Goal: Task Accomplishment & Management: Manage account settings

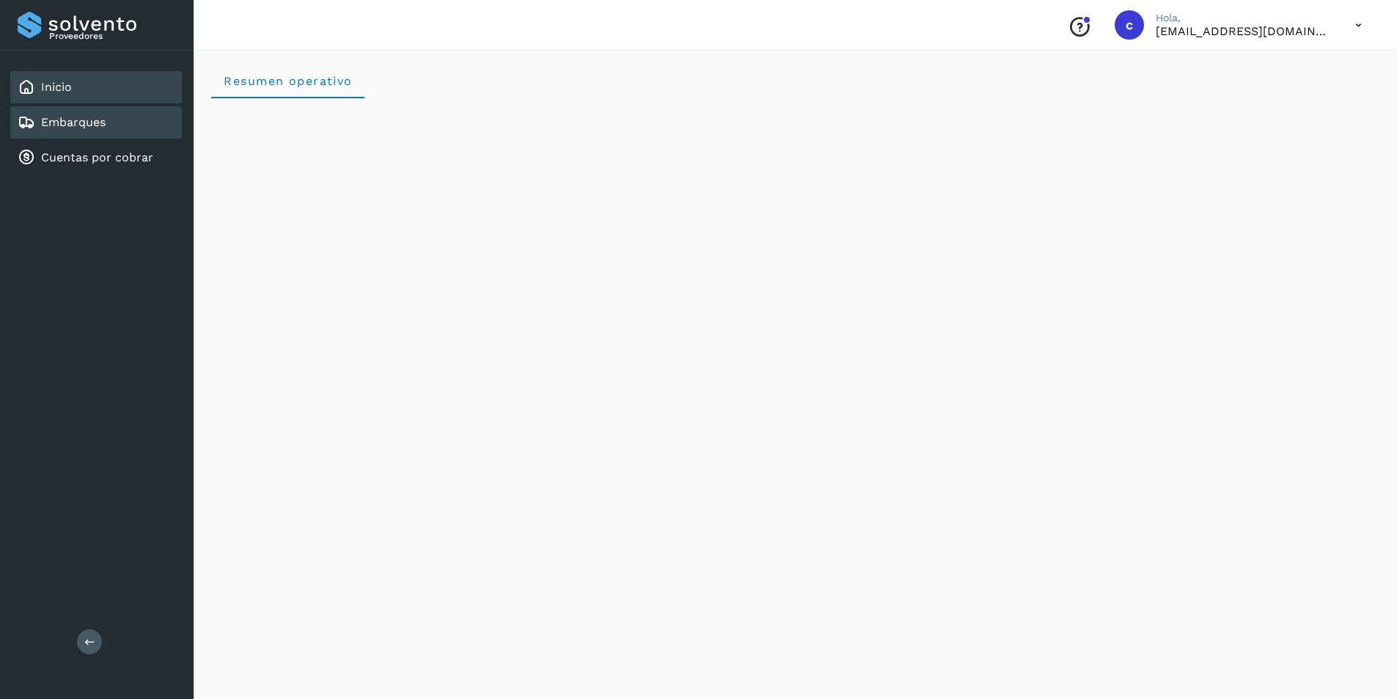
click at [81, 124] on link "Embarques" at bounding box center [73, 122] width 65 height 14
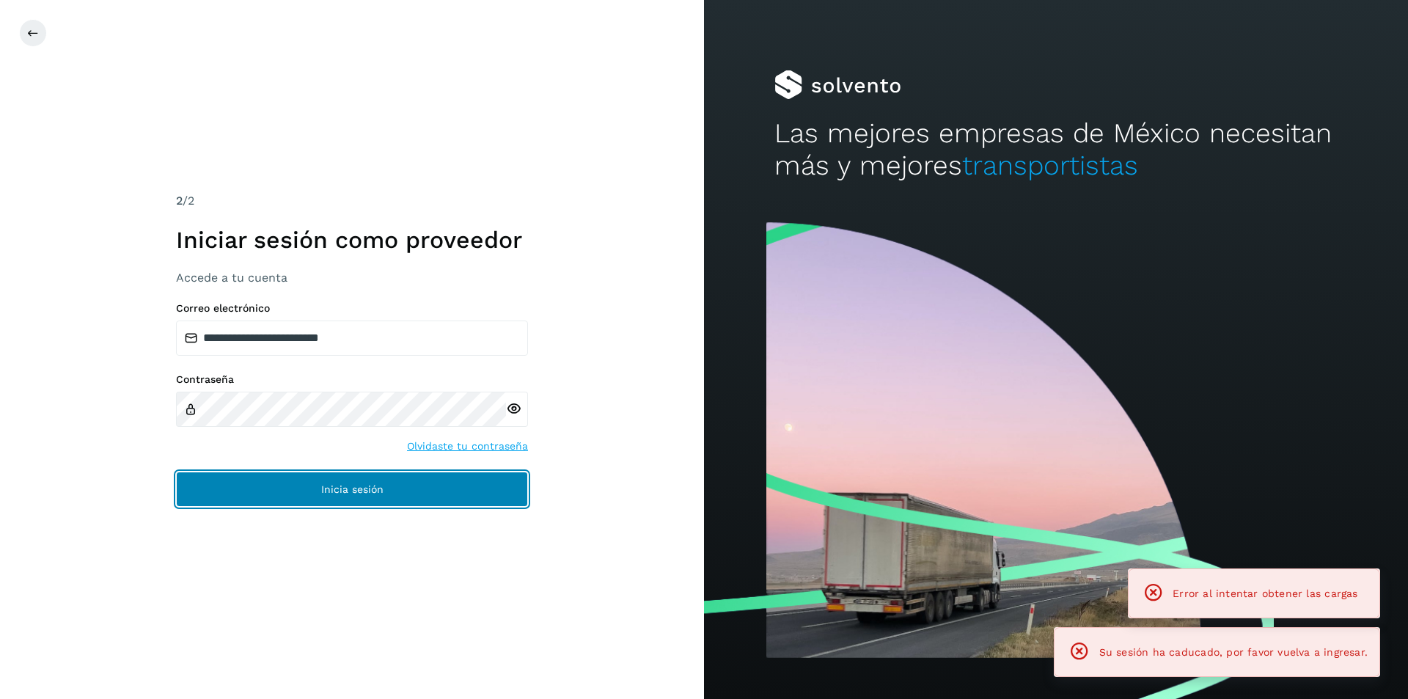
click at [466, 492] on button "Inicia sesión" at bounding box center [352, 488] width 352 height 35
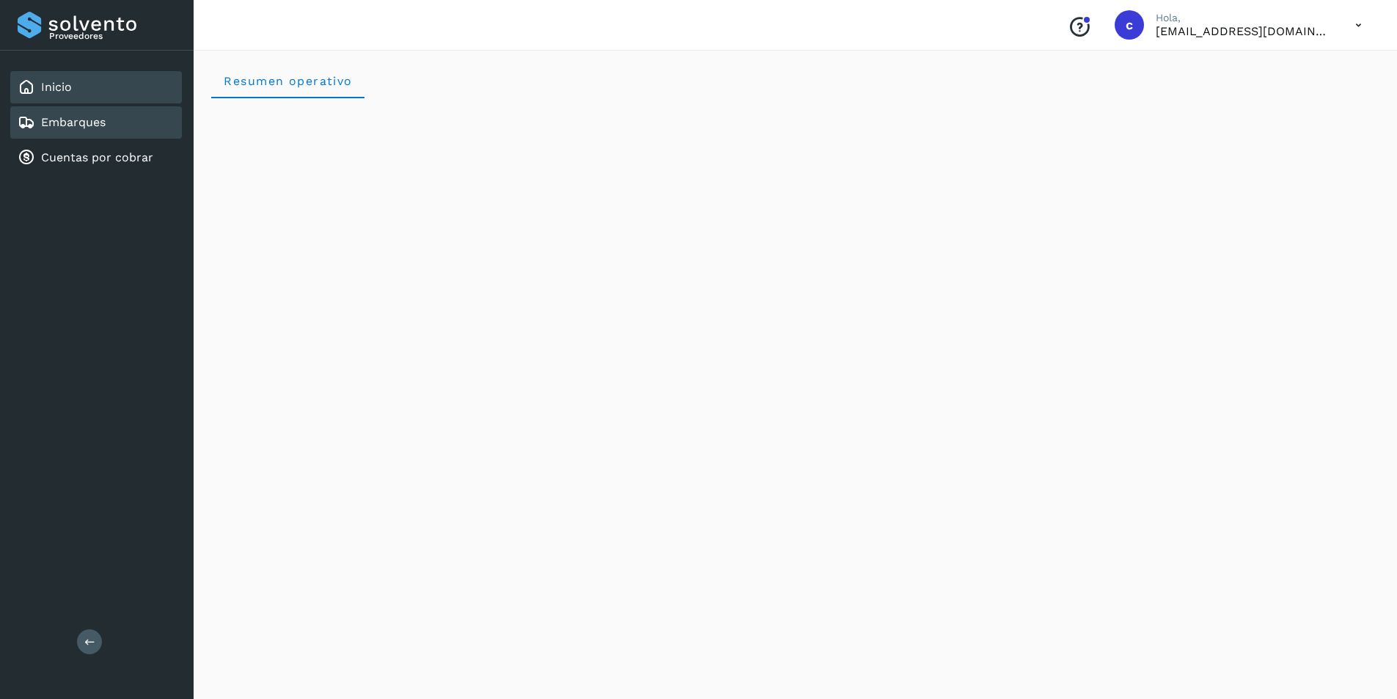
click at [72, 126] on link "Embarques" at bounding box center [73, 122] width 65 height 14
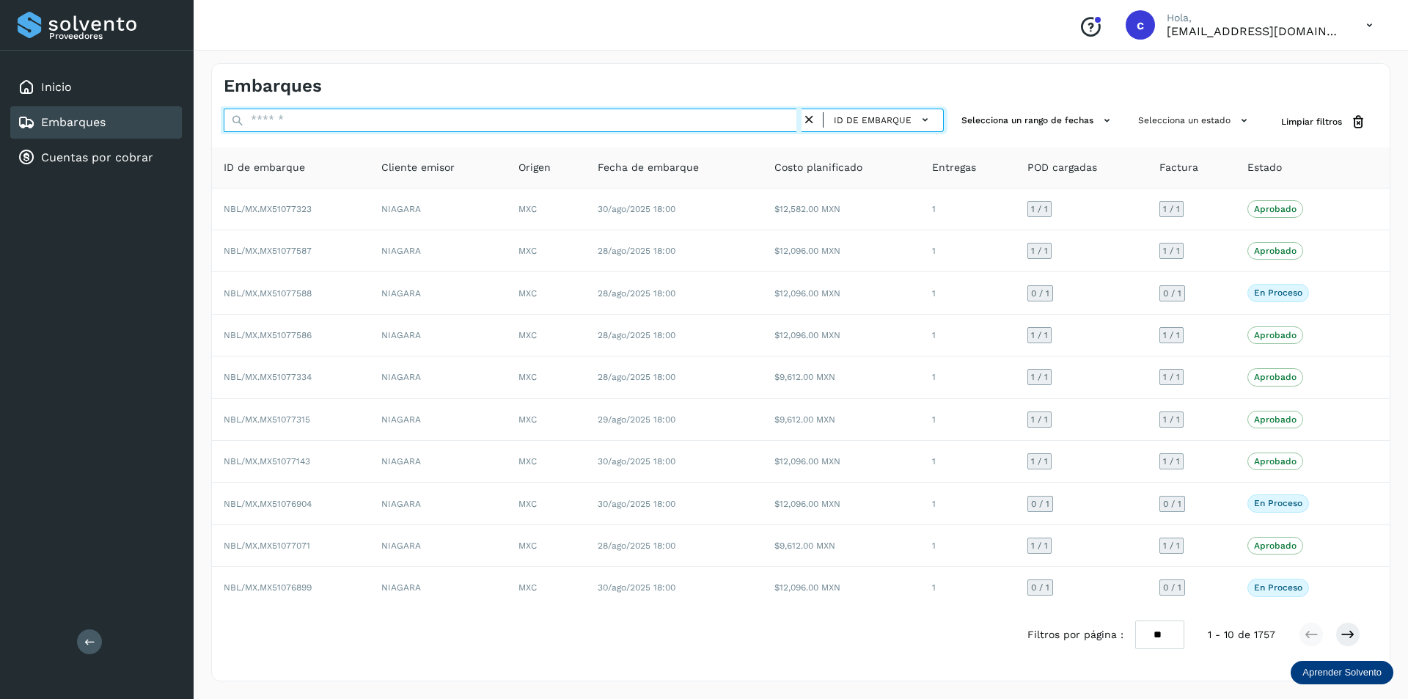
click at [728, 120] on input "text" at bounding box center [513, 120] width 578 height 23
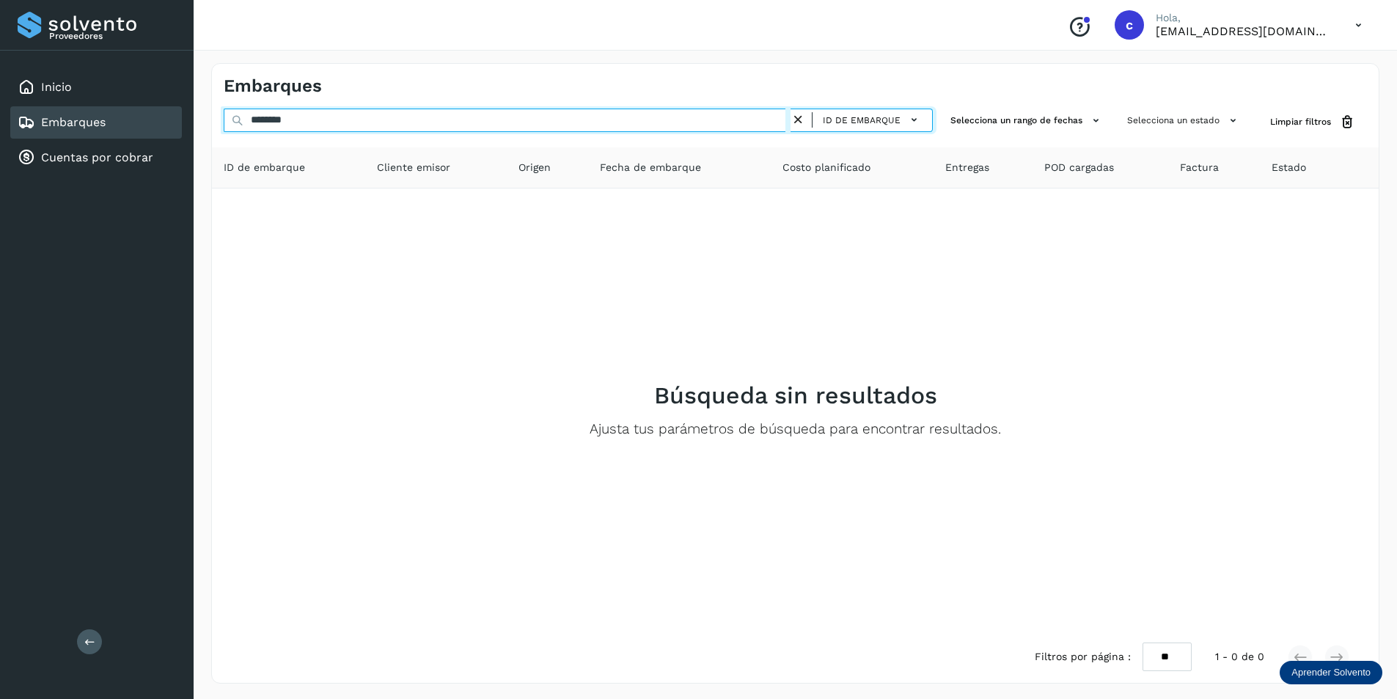
type input "********"
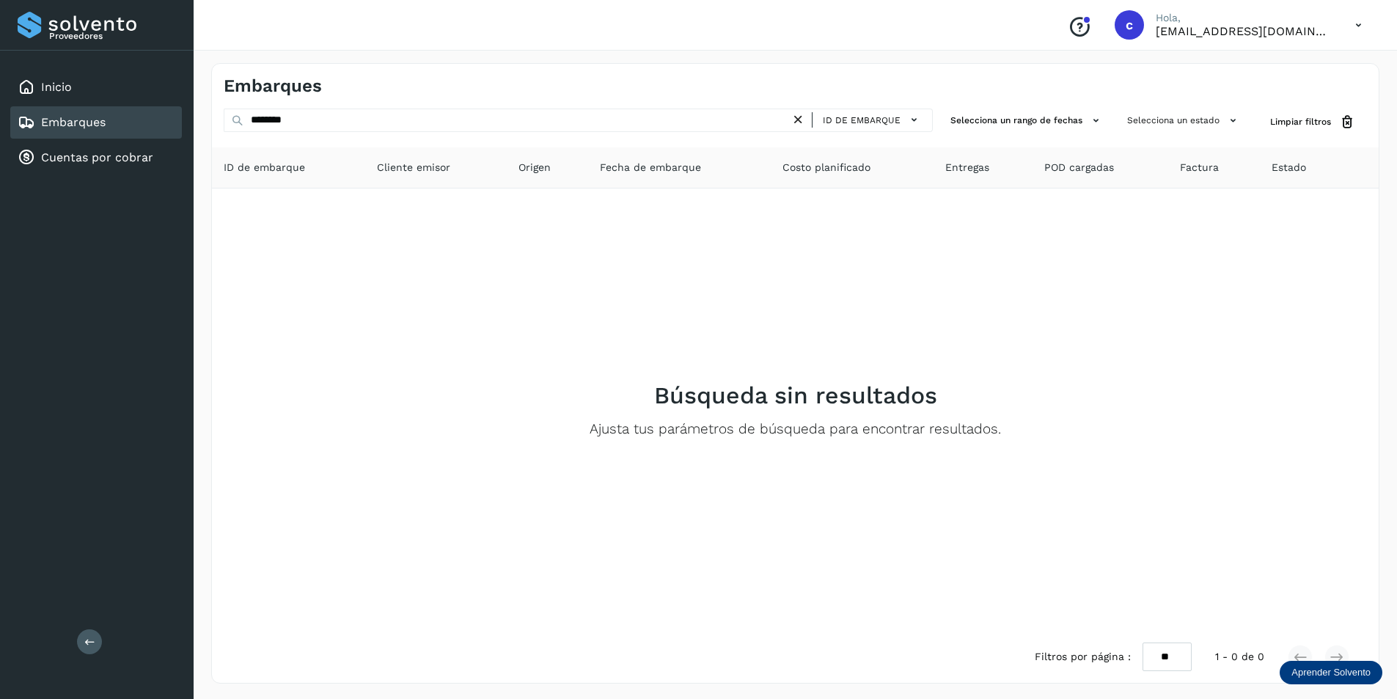
click at [804, 115] on icon at bounding box center [797, 119] width 15 height 15
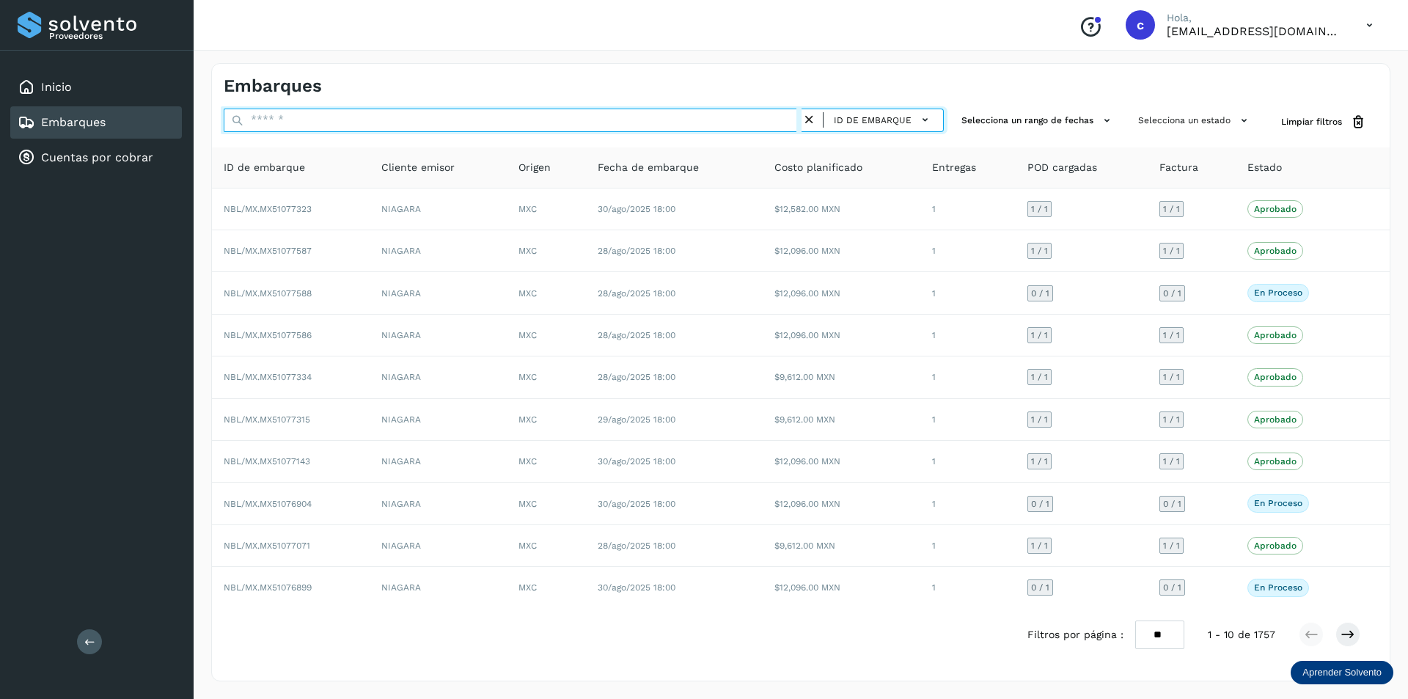
click at [682, 129] on input "text" at bounding box center [513, 120] width 578 height 23
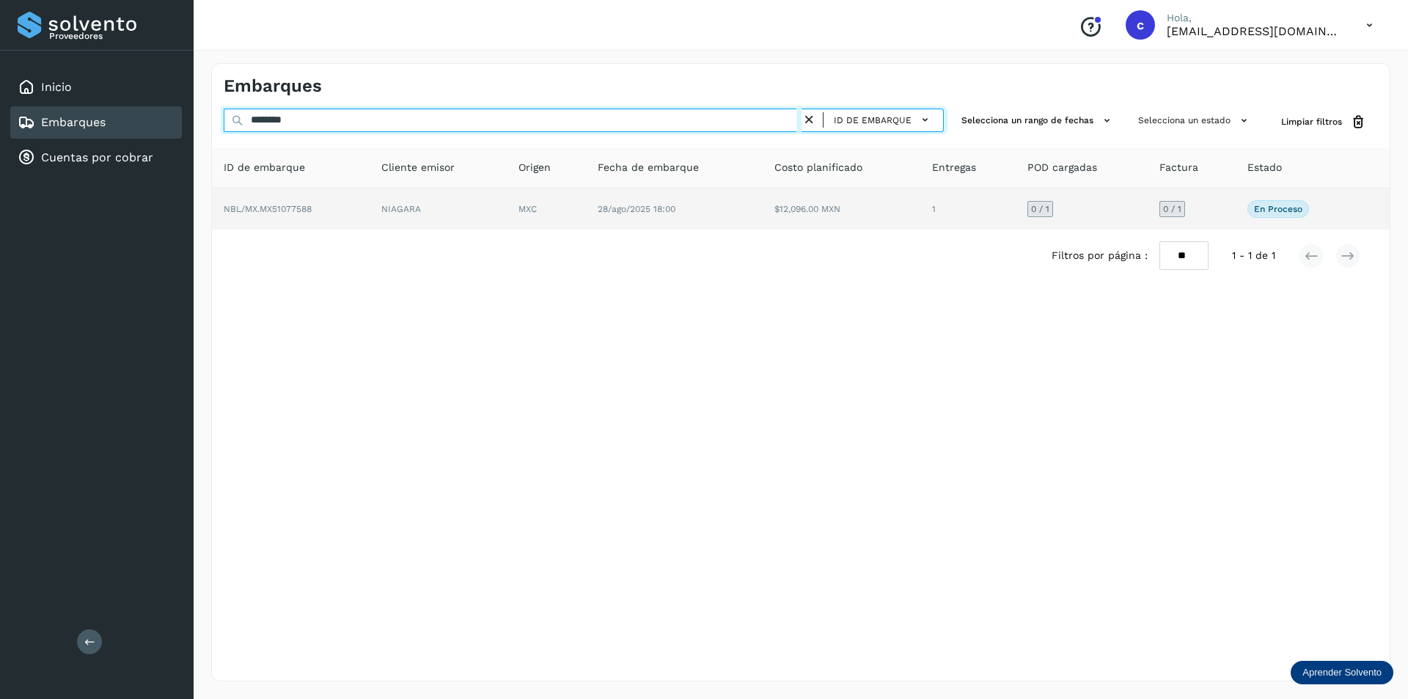
type input "********"
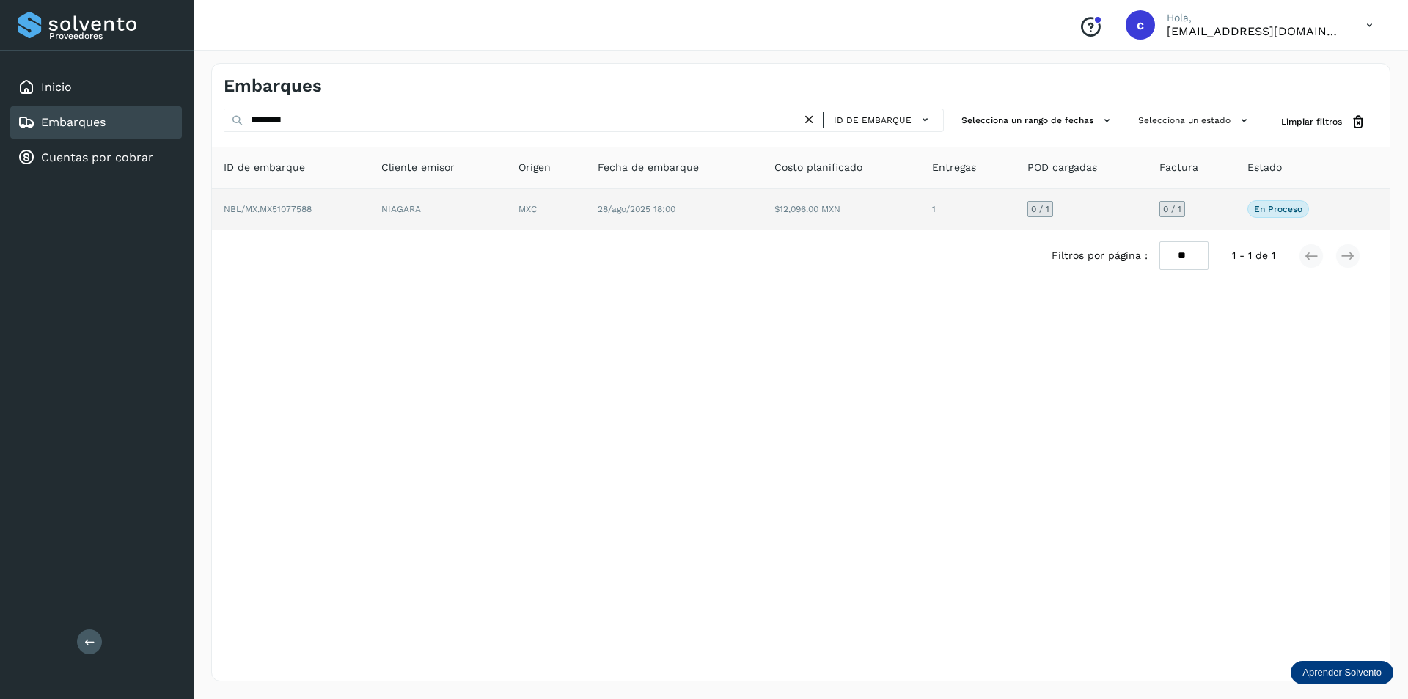
click at [618, 218] on td "28/ago/2025 18:00" at bounding box center [674, 208] width 177 height 41
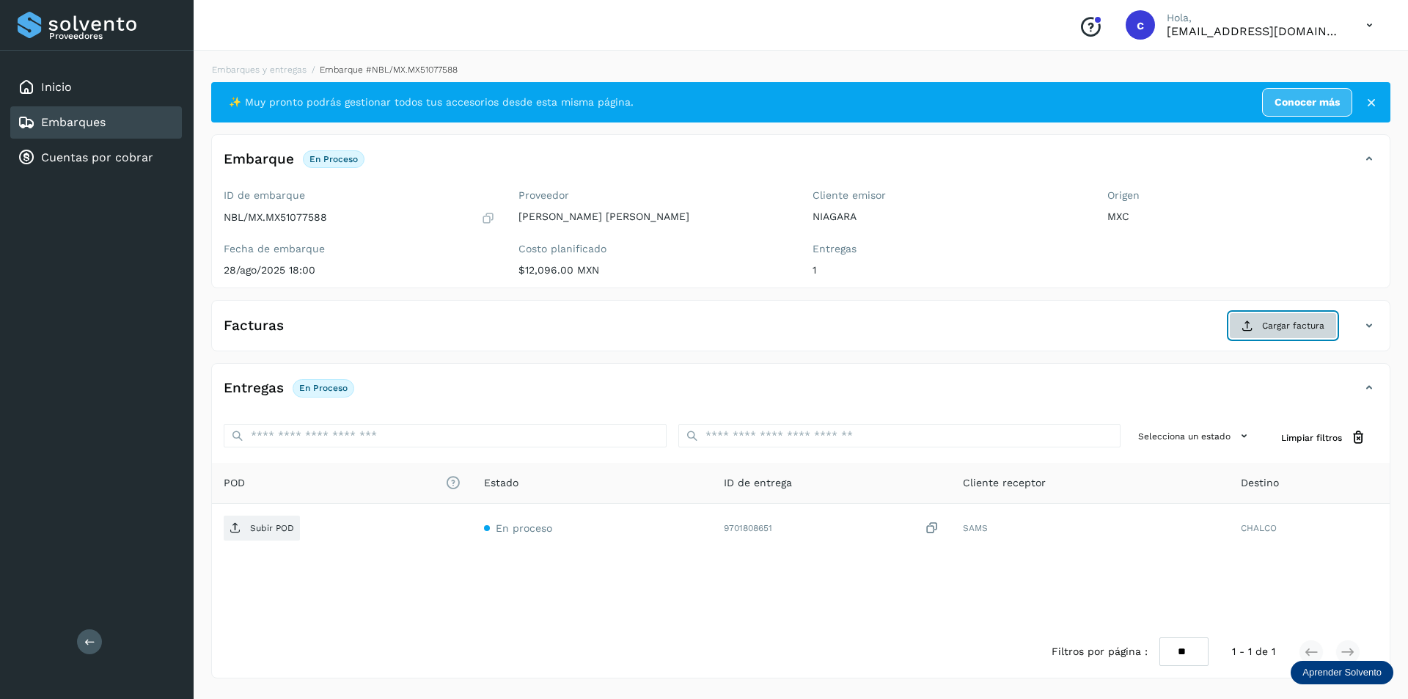
click at [1283, 328] on span "Cargar factura" at bounding box center [1293, 325] width 62 height 13
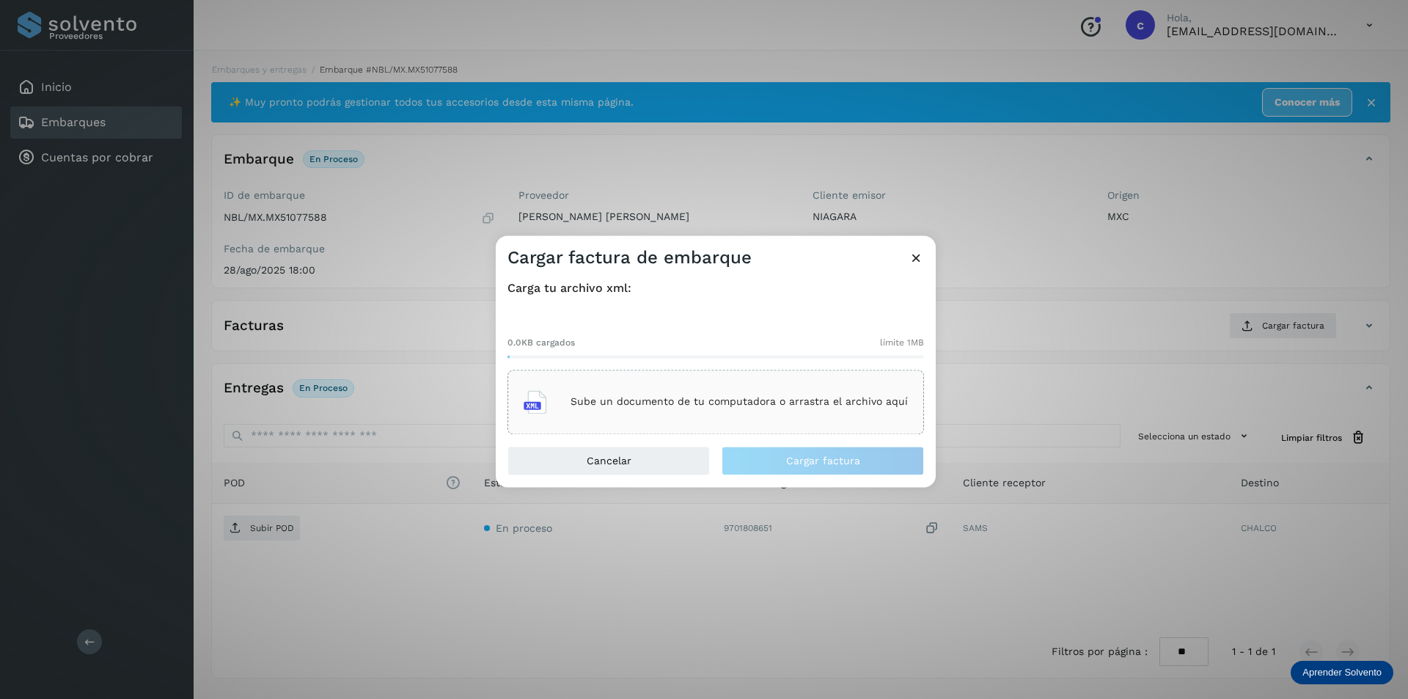
click at [798, 421] on div "Sube un documento de tu computadora o arrastra el archivo aquí" at bounding box center [715, 402] width 384 height 40
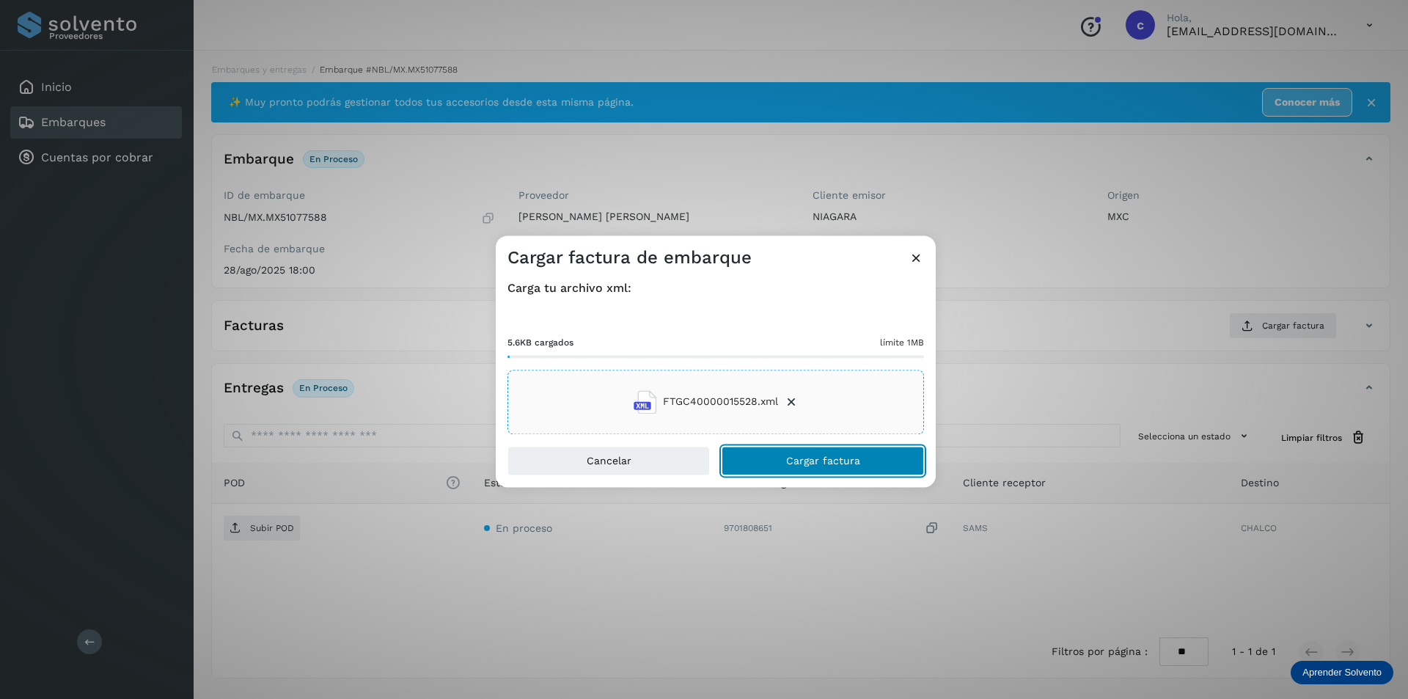
click at [883, 460] on button "Cargar factura" at bounding box center [822, 460] width 202 height 29
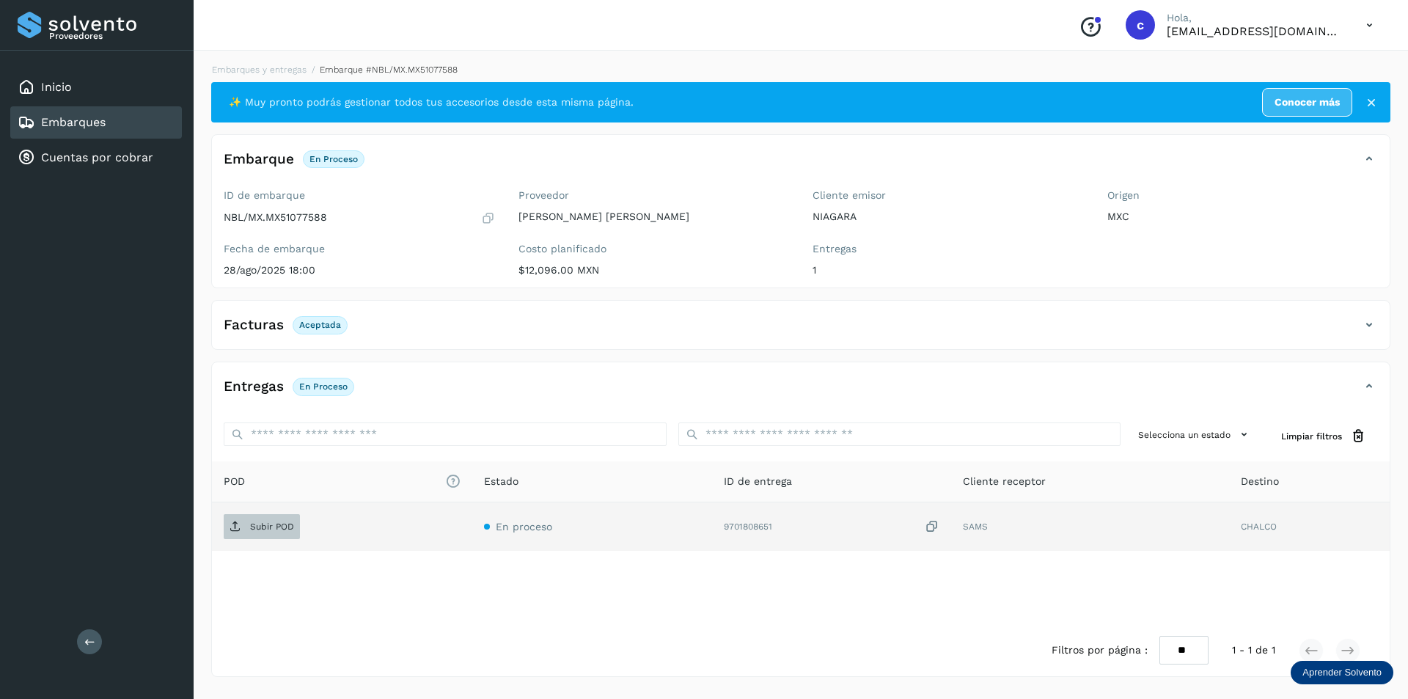
click at [279, 527] on p "Subir POD" at bounding box center [272, 526] width 44 height 10
click at [268, 523] on span "PDF" at bounding box center [248, 526] width 49 height 23
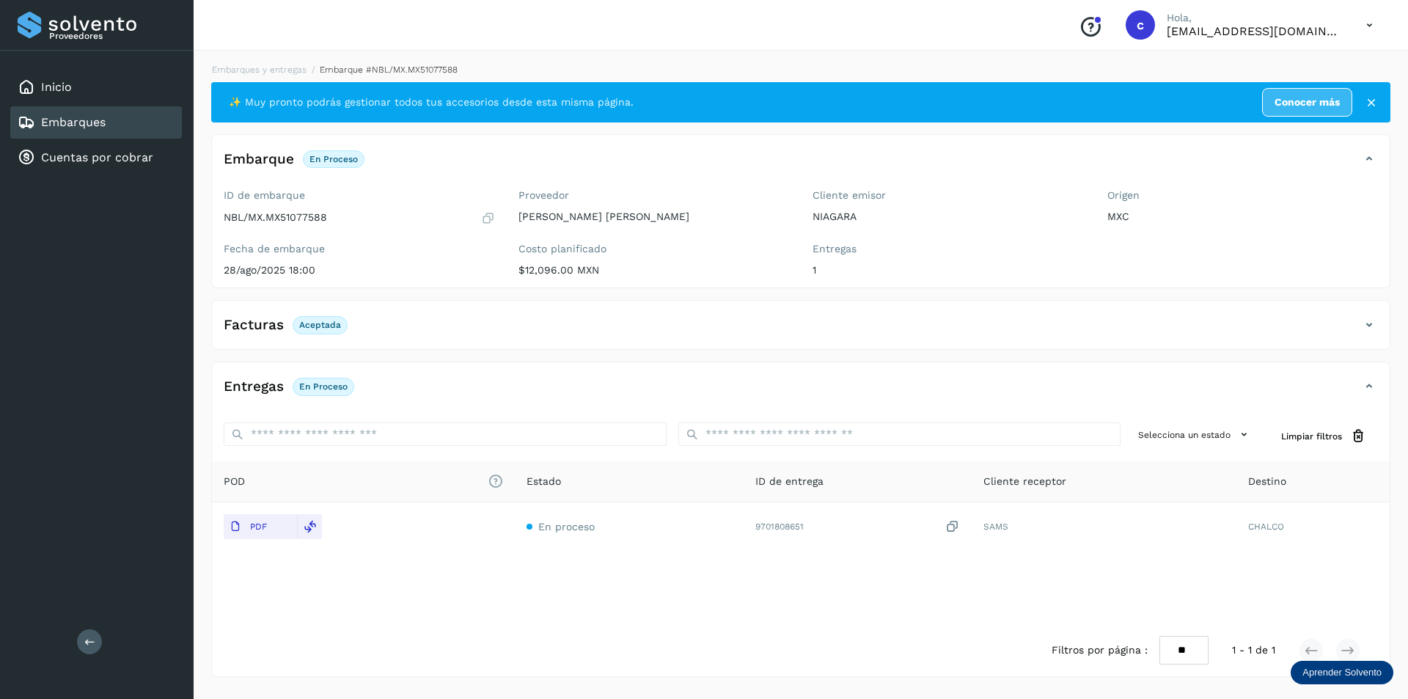
click at [67, 124] on link "Embarques" at bounding box center [73, 122] width 65 height 14
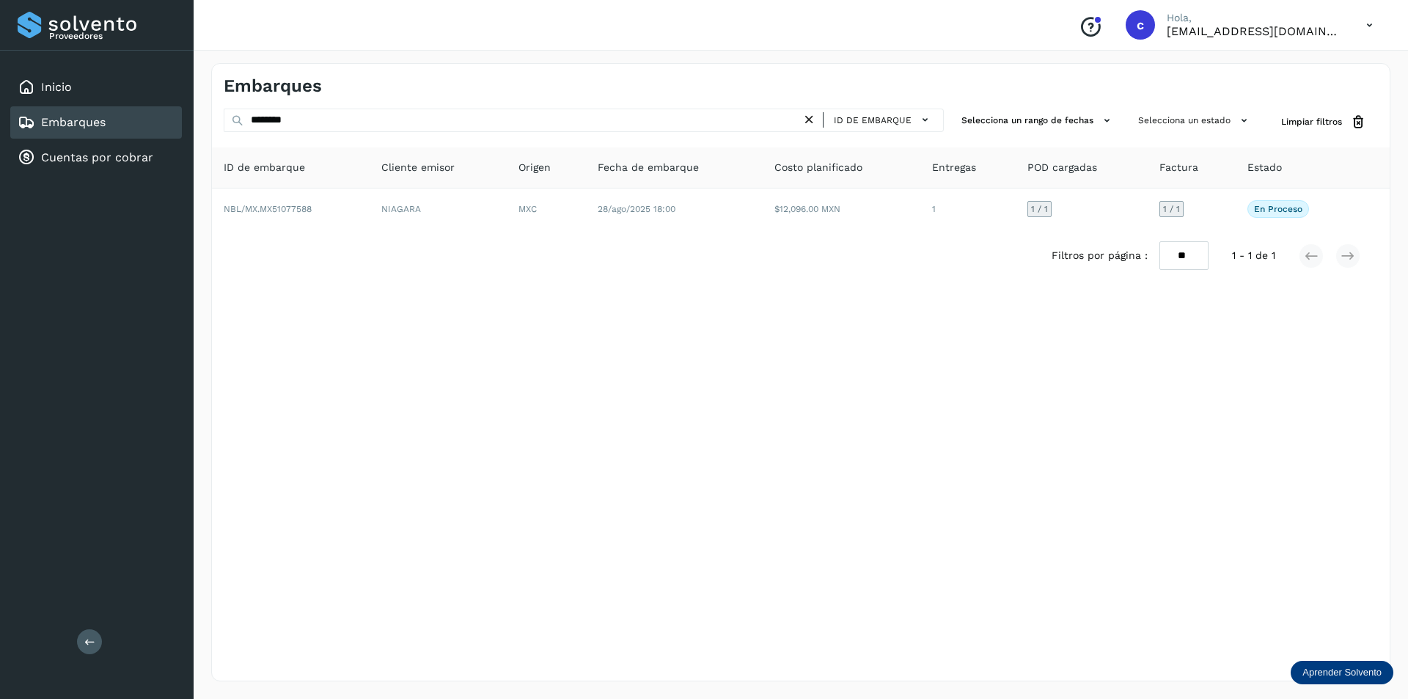
click at [815, 120] on icon at bounding box center [808, 119] width 15 height 15
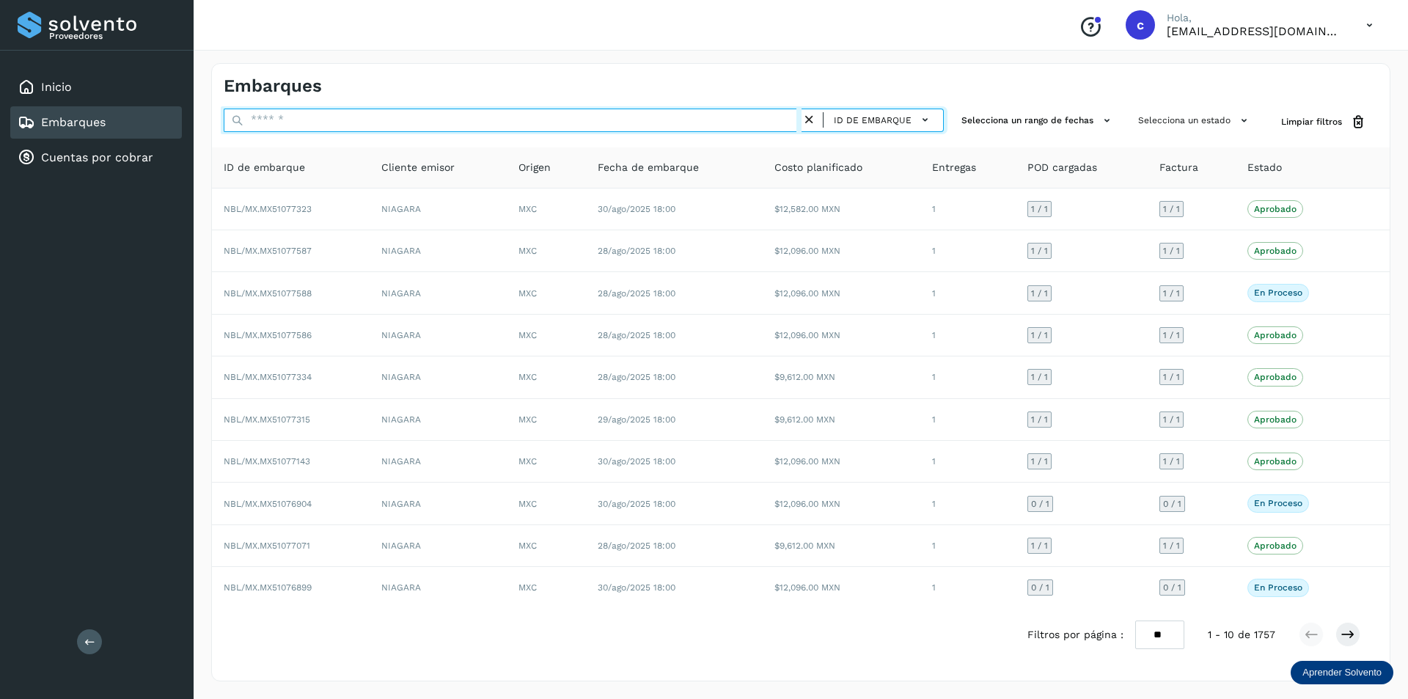
click at [725, 121] on input "text" at bounding box center [513, 120] width 578 height 23
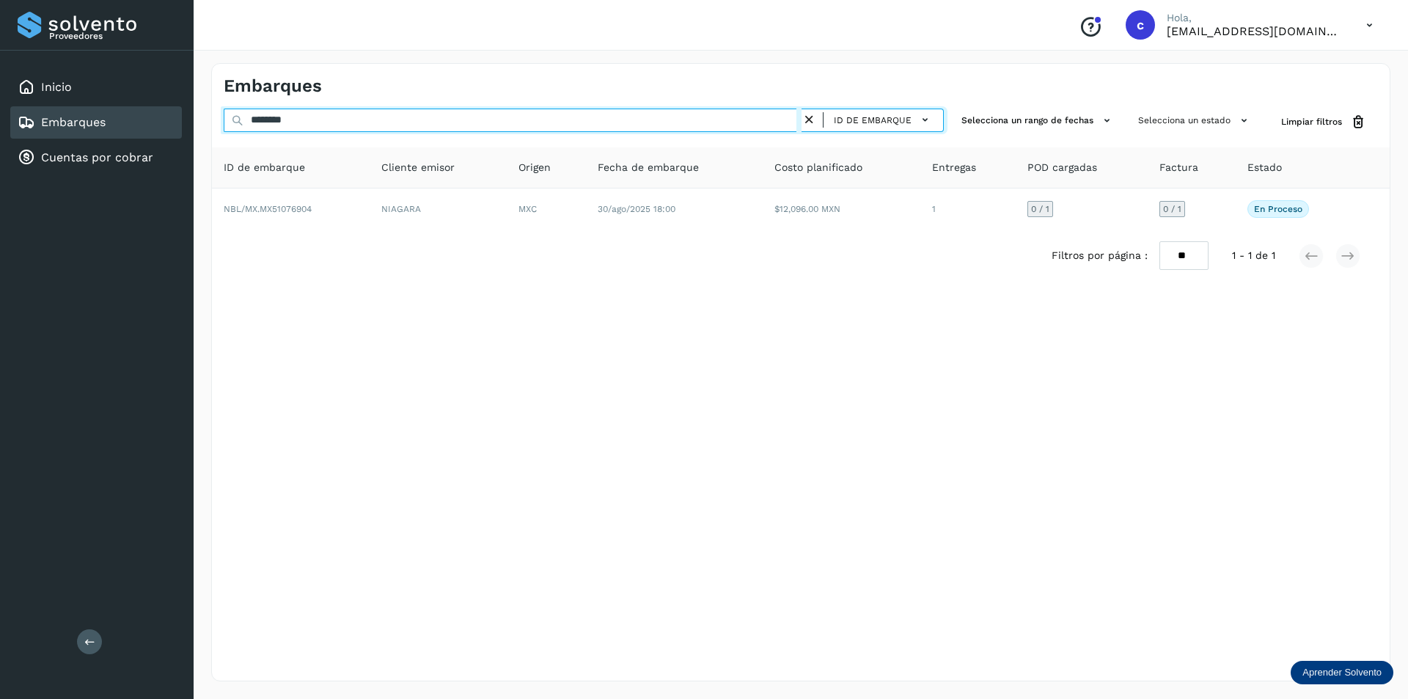
type input "********"
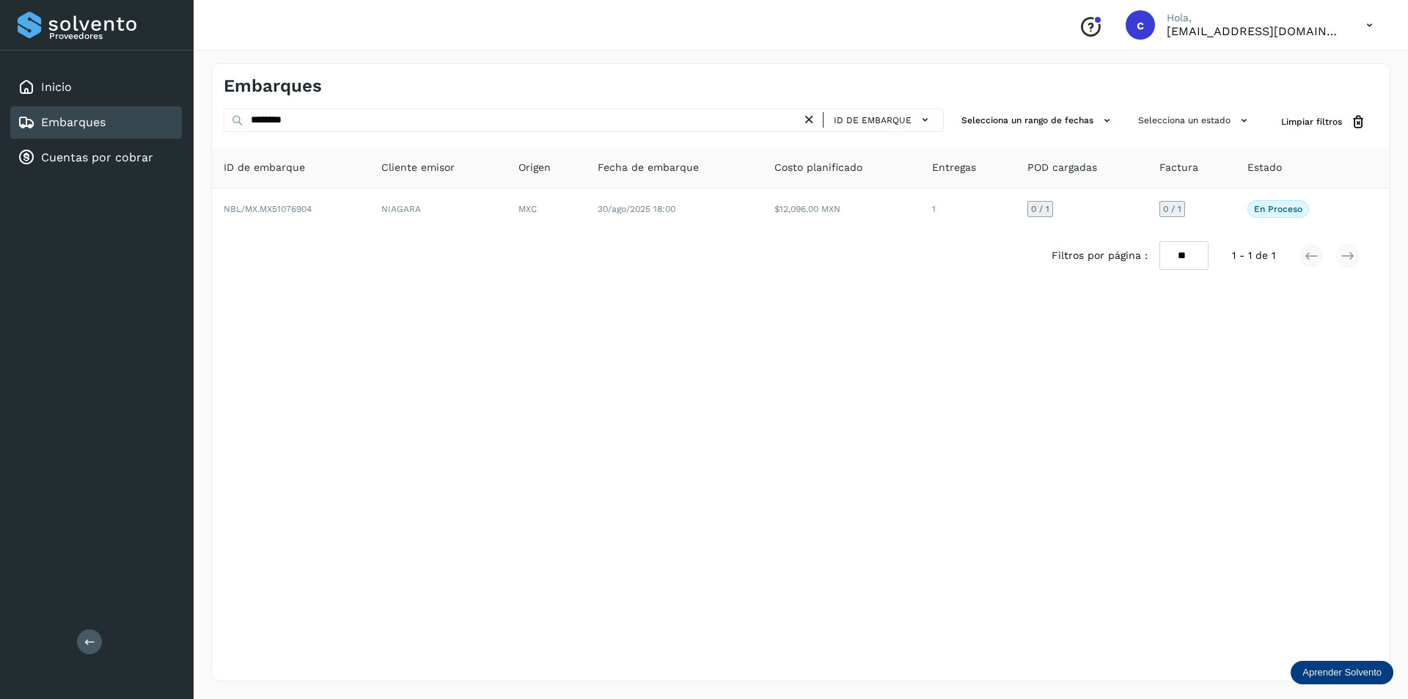
click at [564, 236] on div "Filtros por página : ** ** ** 1 - 1 de 1" at bounding box center [800, 255] width 1177 height 52
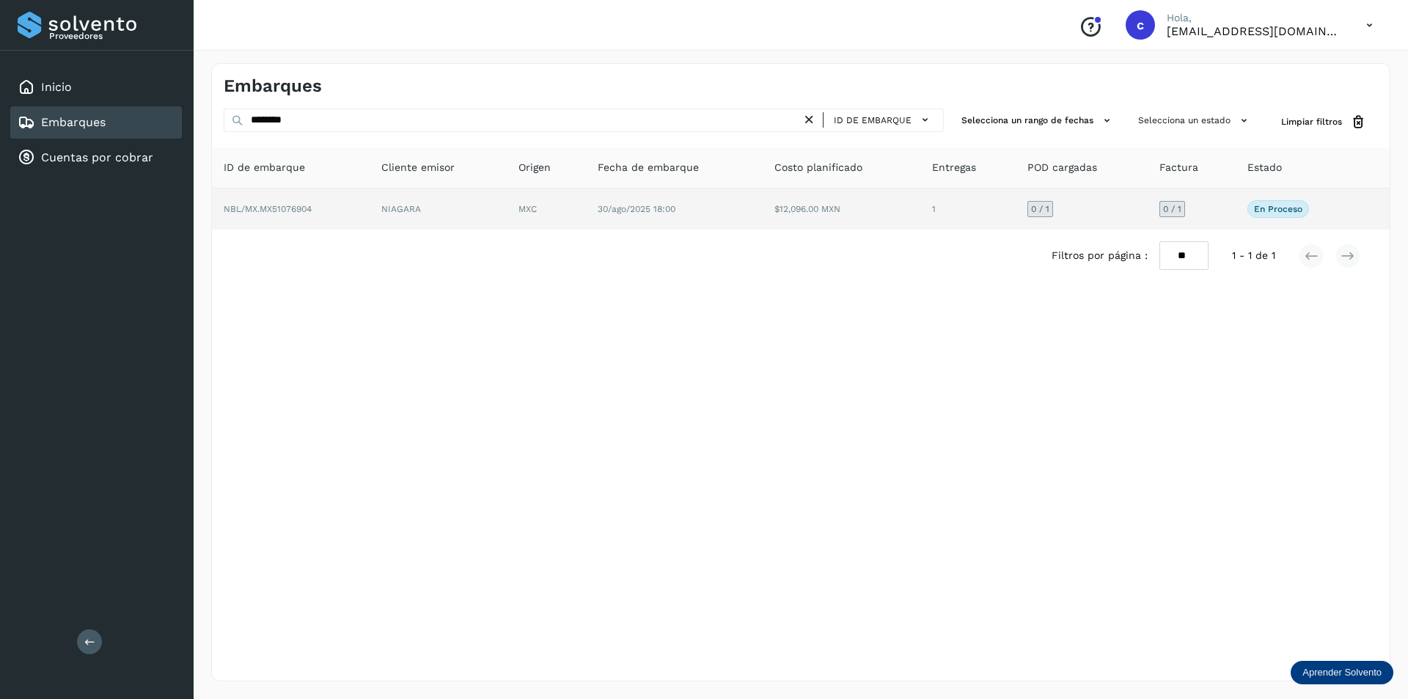
click at [577, 211] on td "MXC" at bounding box center [546, 208] width 79 height 41
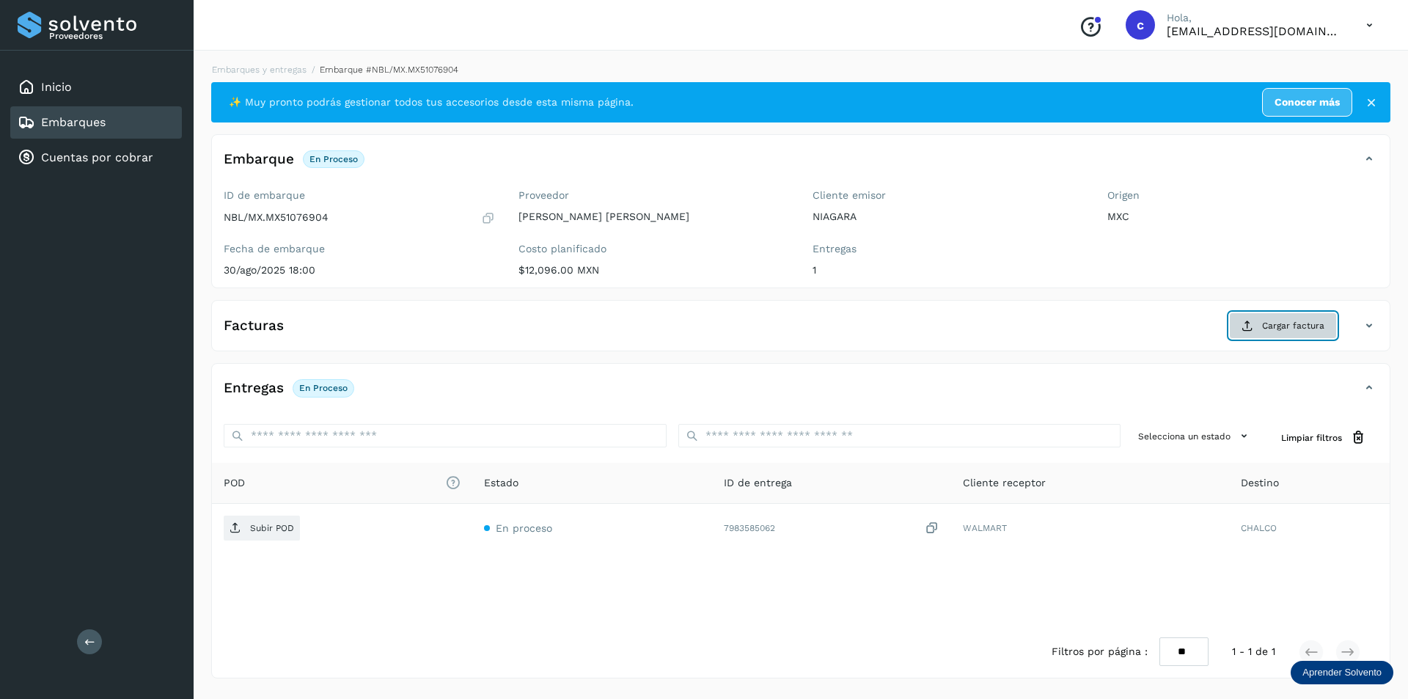
click at [1290, 320] on span "Cargar factura" at bounding box center [1293, 325] width 62 height 13
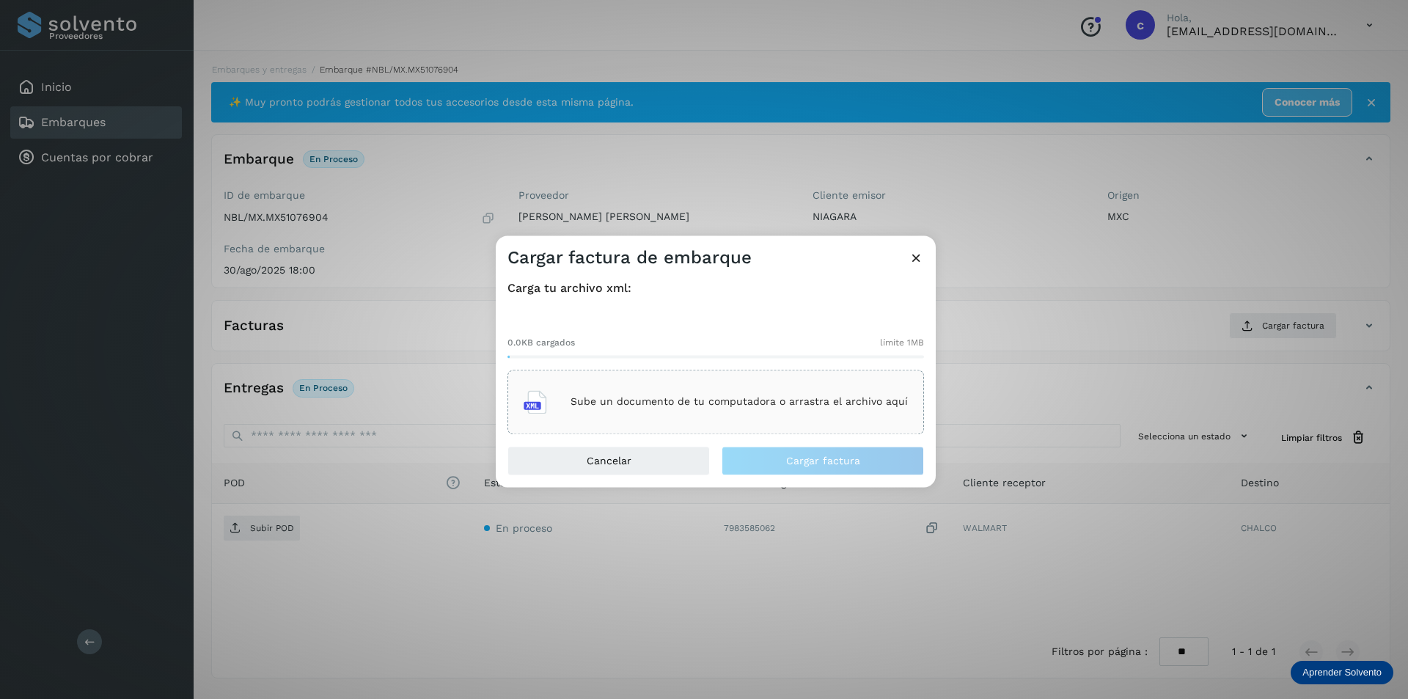
click at [865, 398] on p "Sube un documento de tu computadora o arrastra el archivo aquí" at bounding box center [738, 402] width 337 height 12
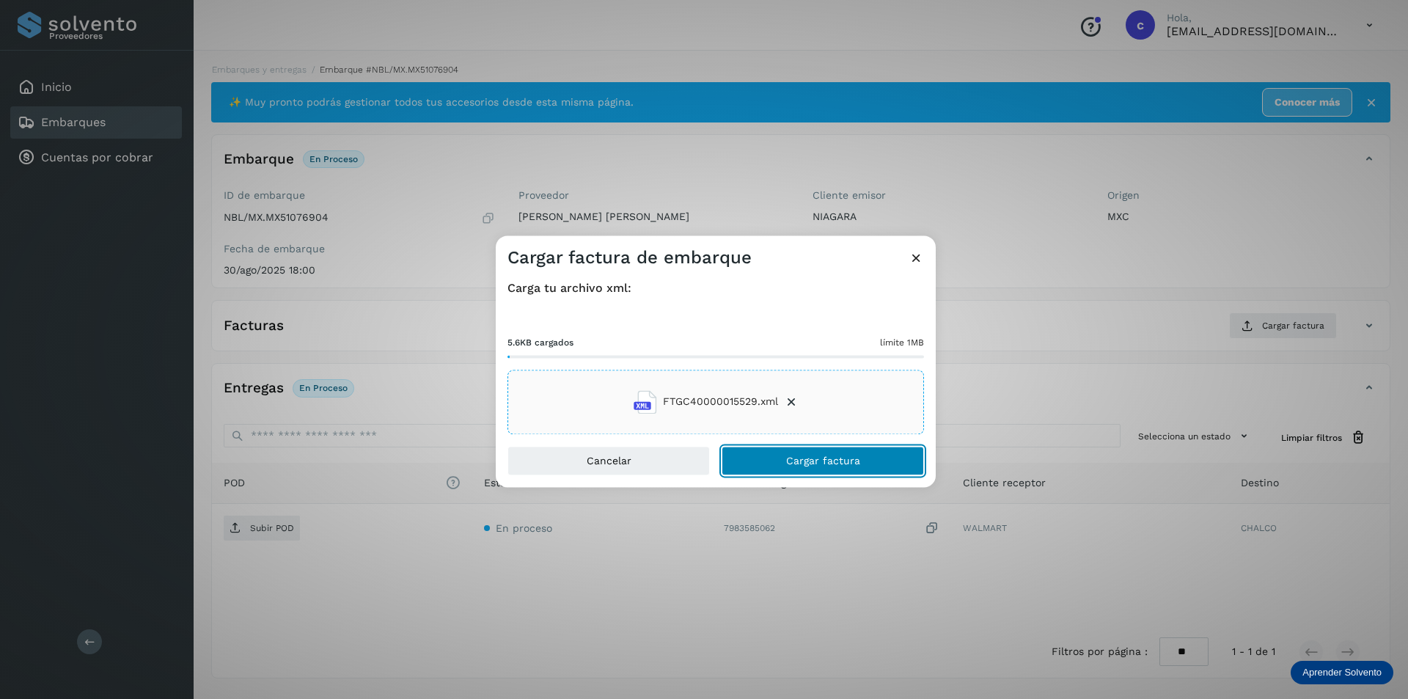
click at [900, 471] on button "Cargar factura" at bounding box center [822, 460] width 202 height 29
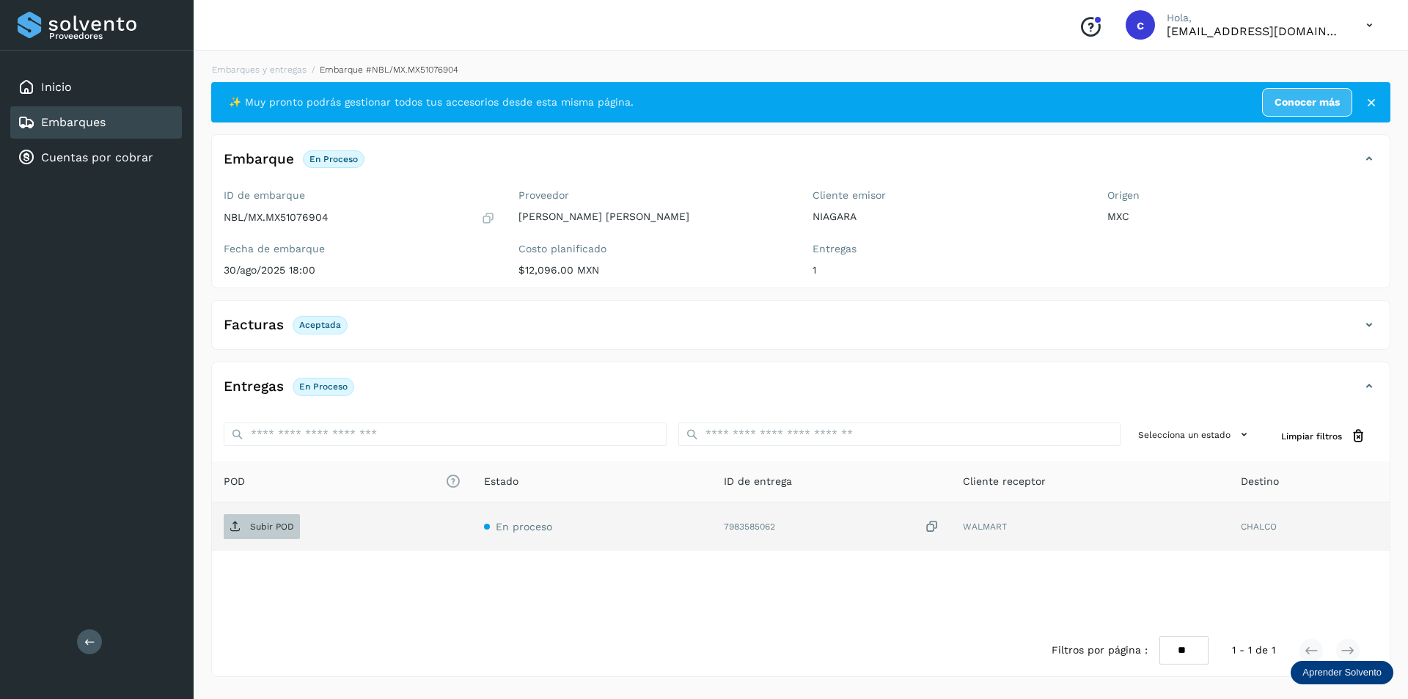
click at [235, 521] on icon at bounding box center [235, 527] width 12 height 12
click at [268, 523] on span "PDF" at bounding box center [248, 526] width 49 height 23
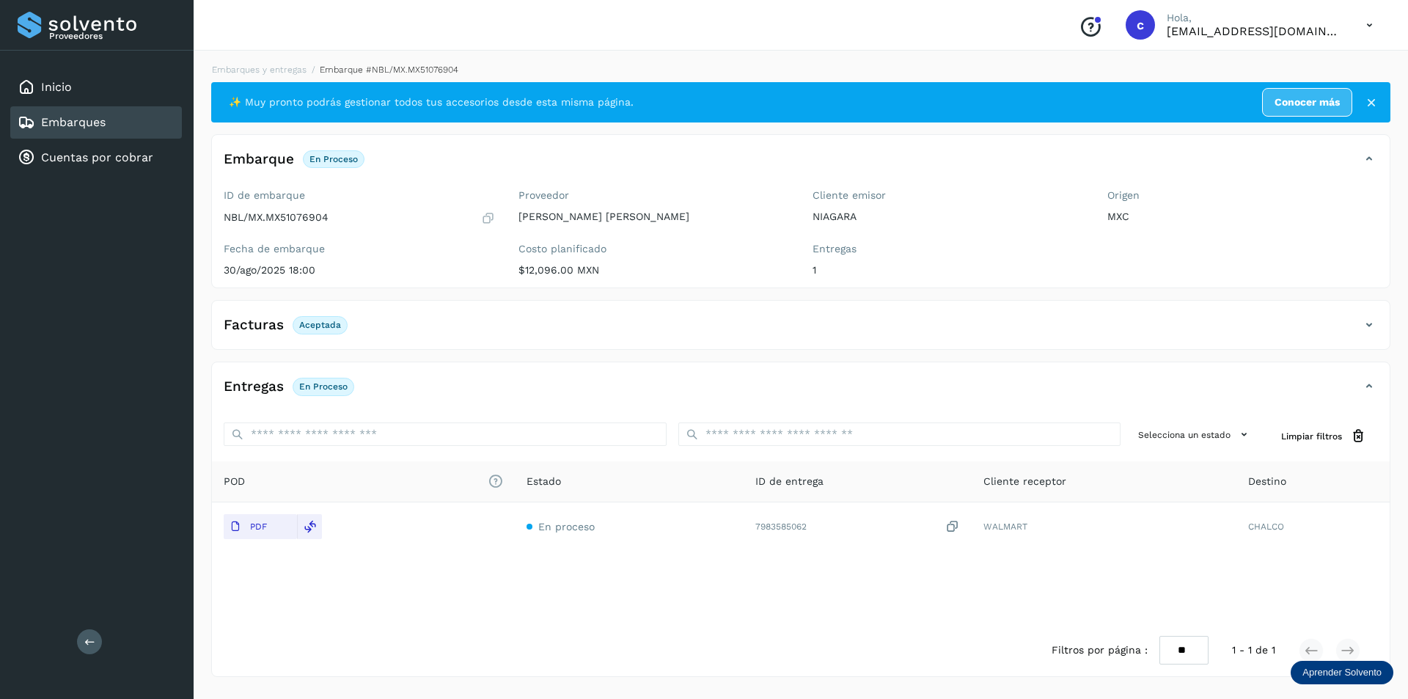
click at [157, 116] on div "Embarques" at bounding box center [96, 122] width 172 height 32
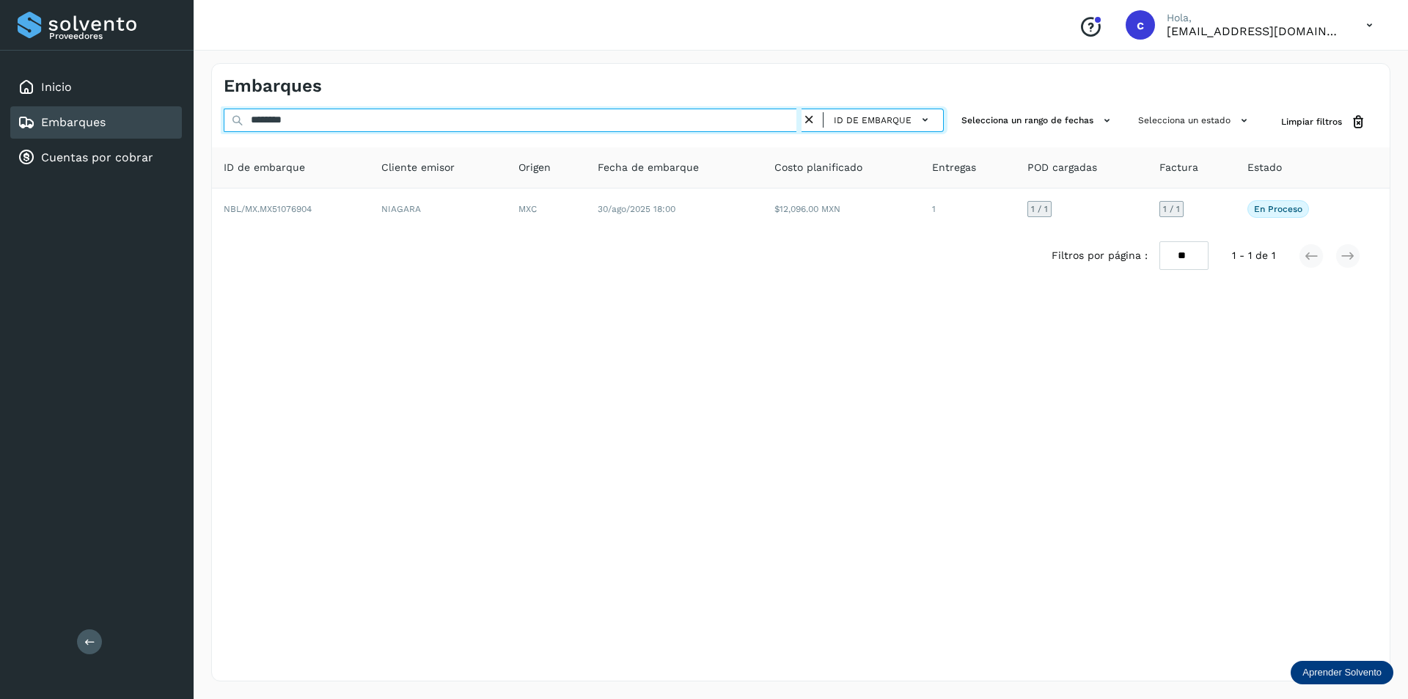
click at [631, 113] on input "********" at bounding box center [513, 120] width 578 height 23
type input "*"
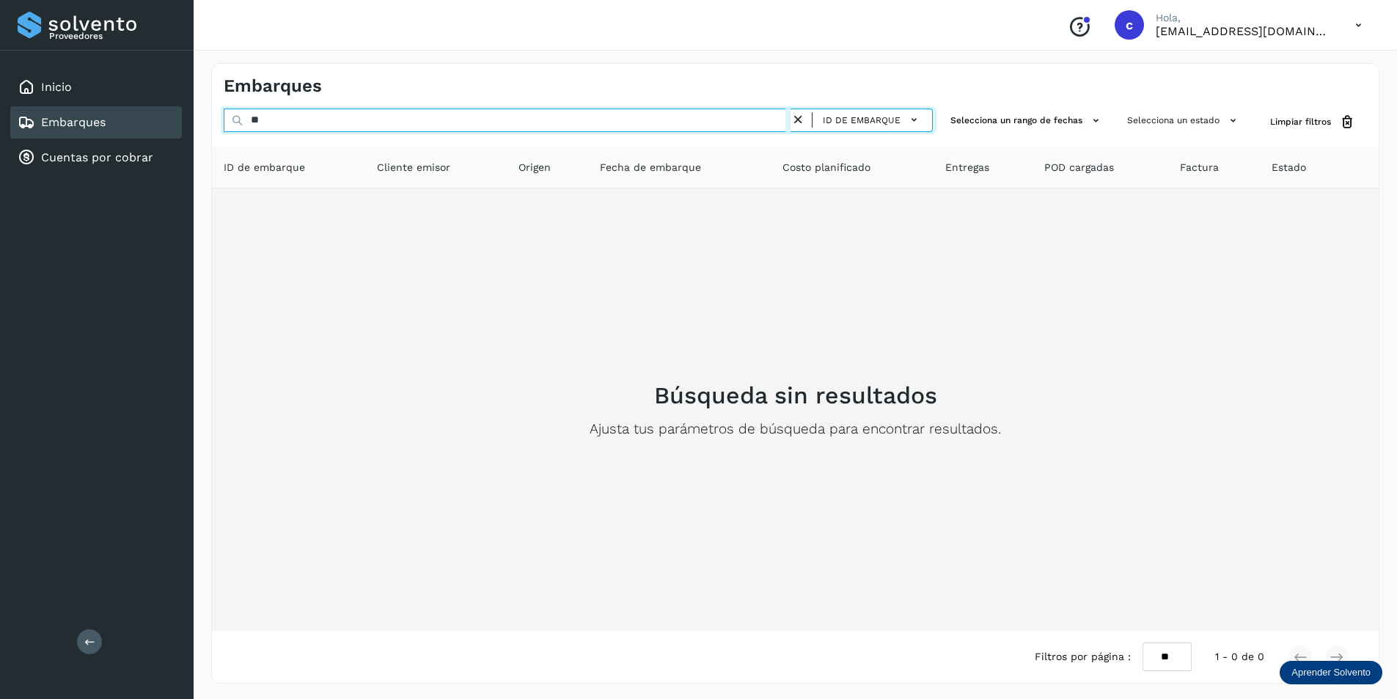
type input "*"
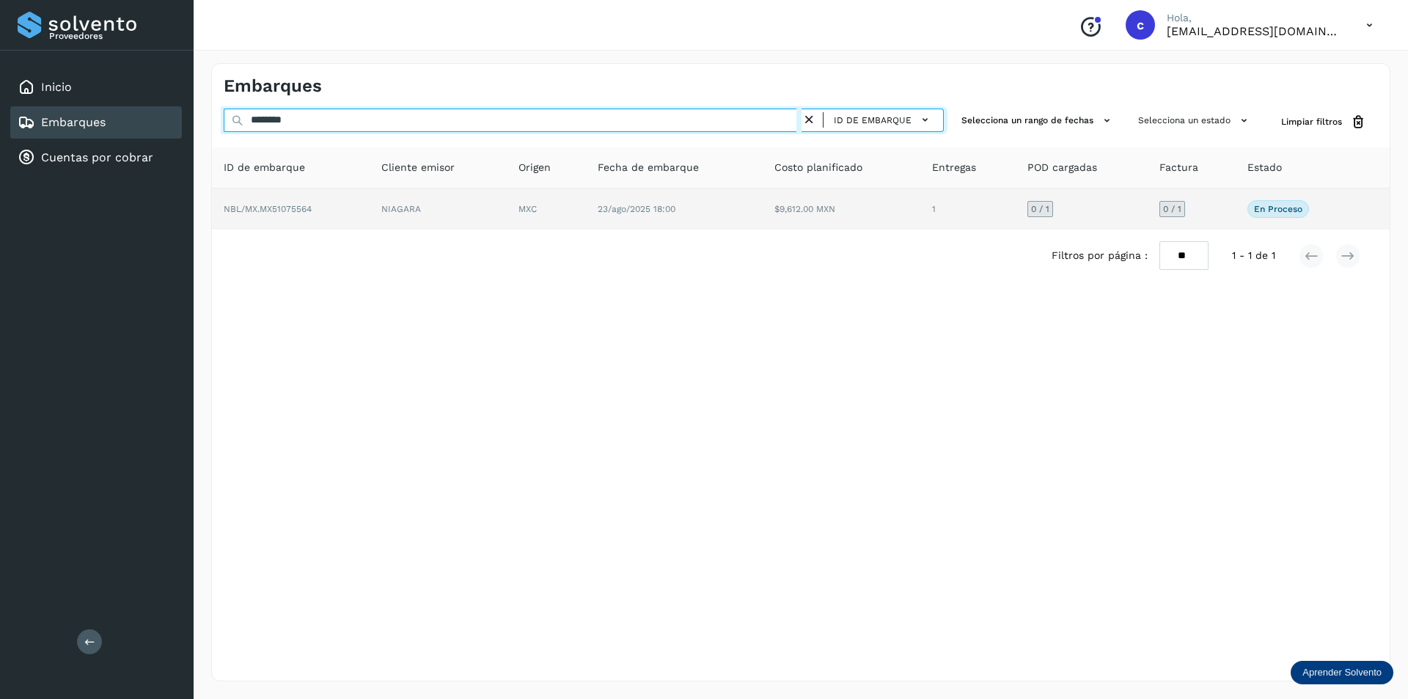
type input "********"
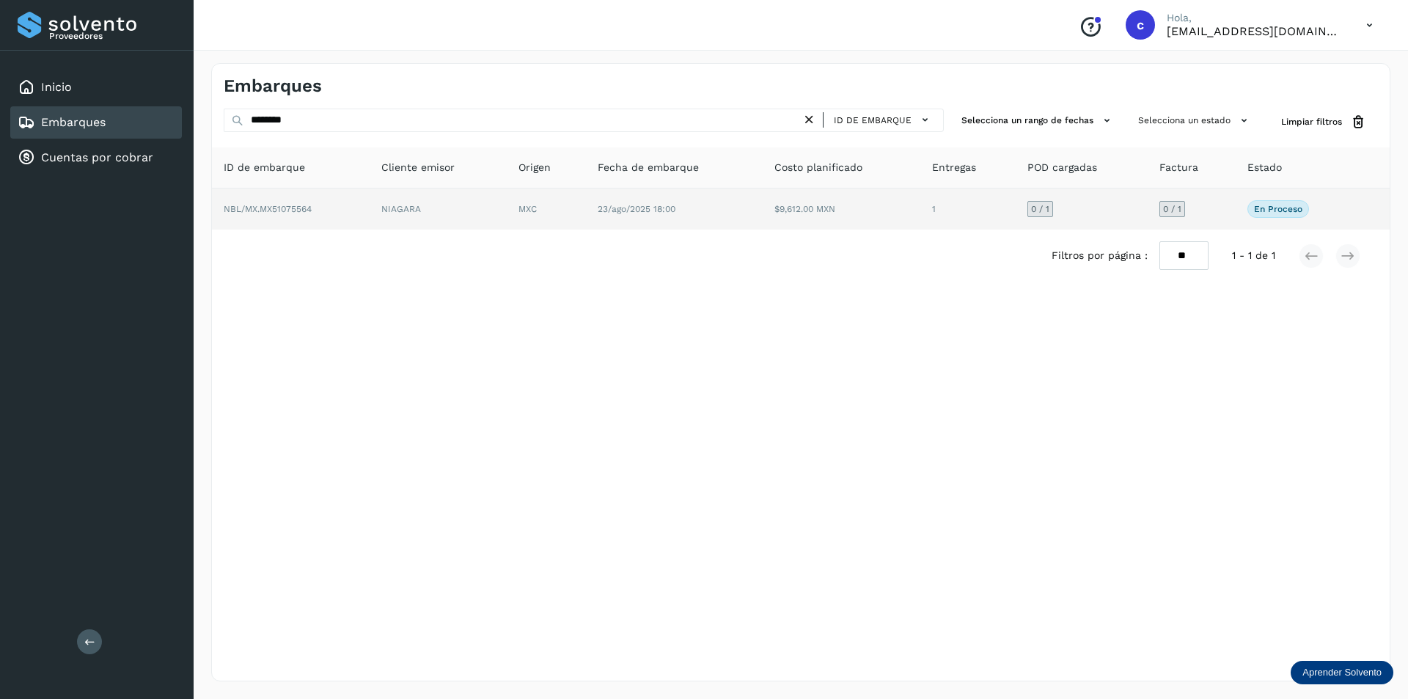
click at [500, 216] on td "NIAGARA" at bounding box center [437, 208] width 137 height 41
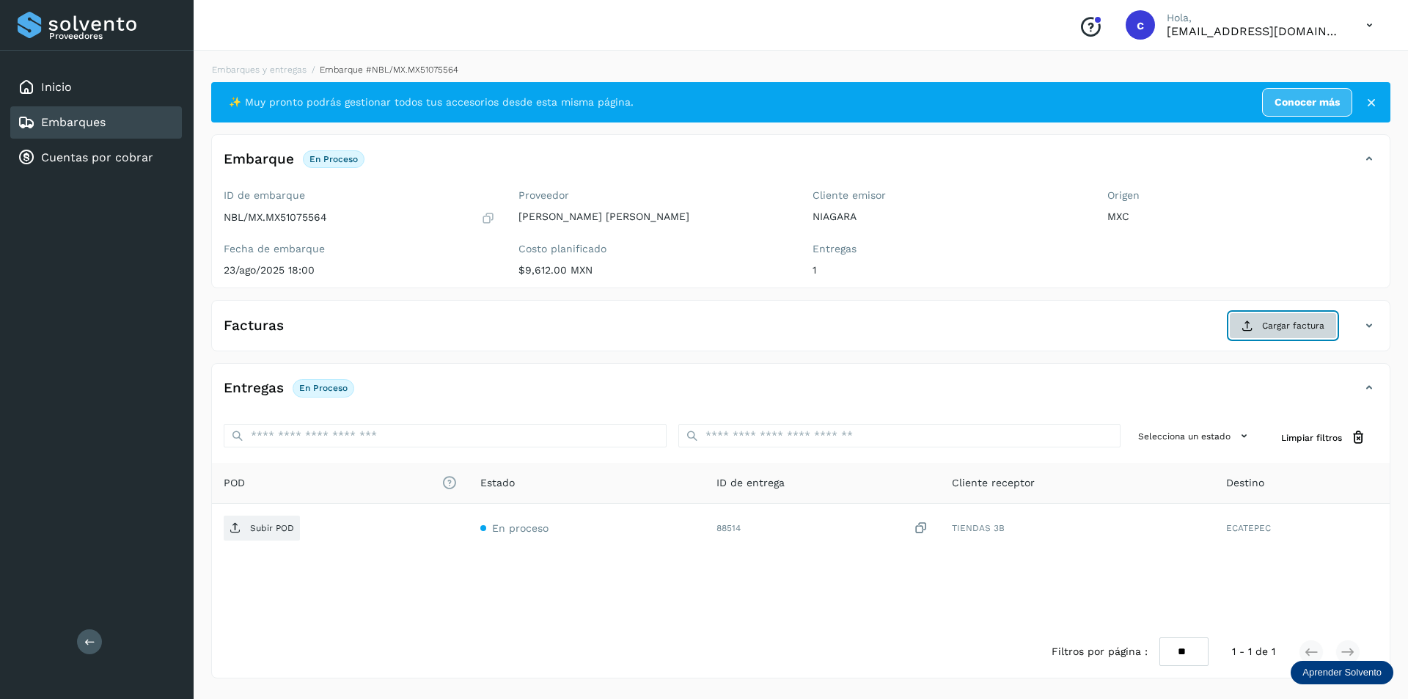
click at [1281, 321] on span "Cargar factura" at bounding box center [1293, 325] width 62 height 13
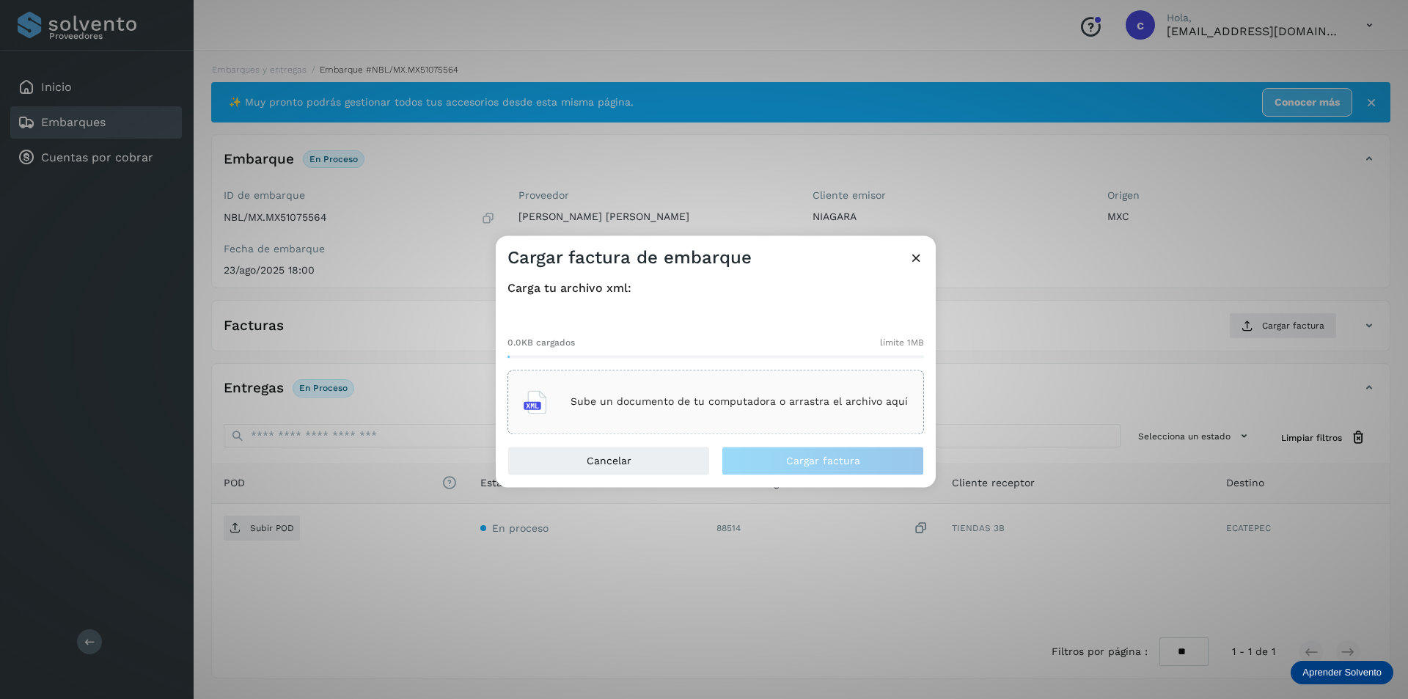
click at [778, 400] on p "Sube un documento de tu computadora o arrastra el archivo aquí" at bounding box center [738, 402] width 337 height 12
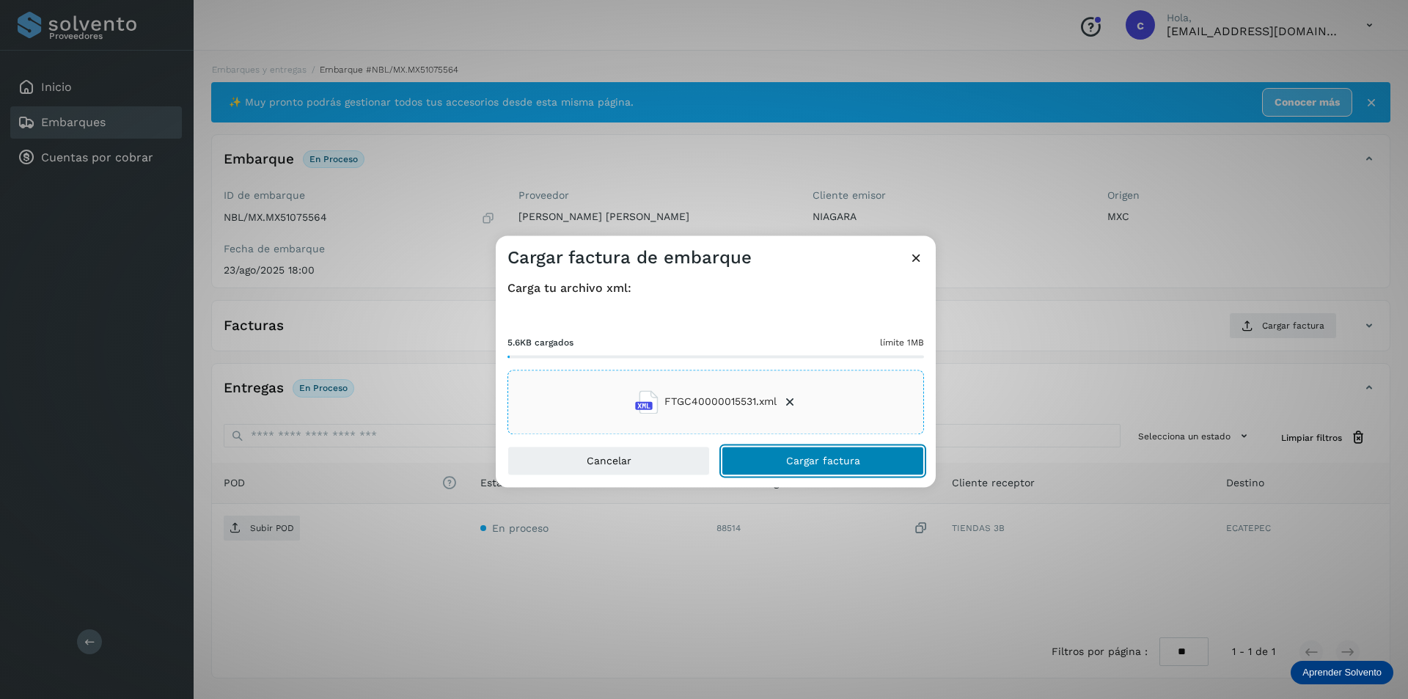
click at [854, 469] on button "Cargar factura" at bounding box center [822, 460] width 202 height 29
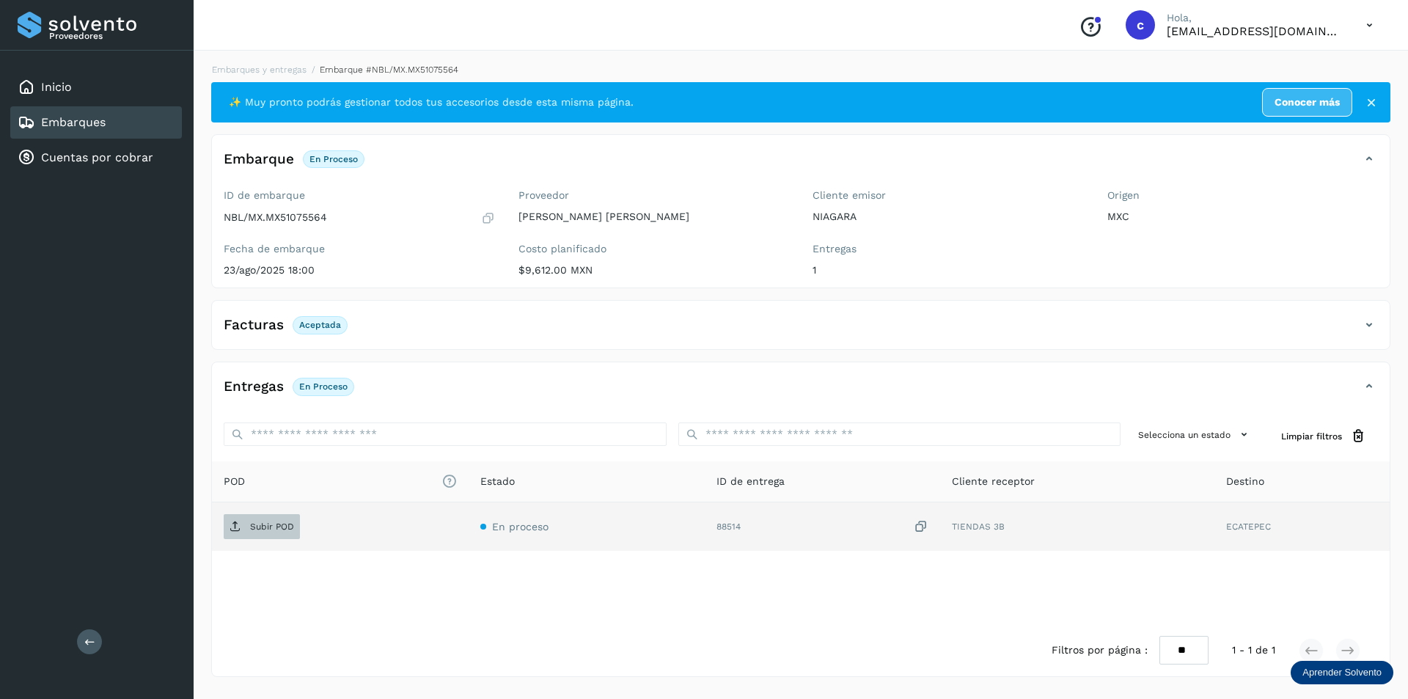
click at [267, 516] on span "Subir POD" at bounding box center [262, 526] width 76 height 23
click at [255, 534] on span "PDF" at bounding box center [248, 526] width 49 height 23
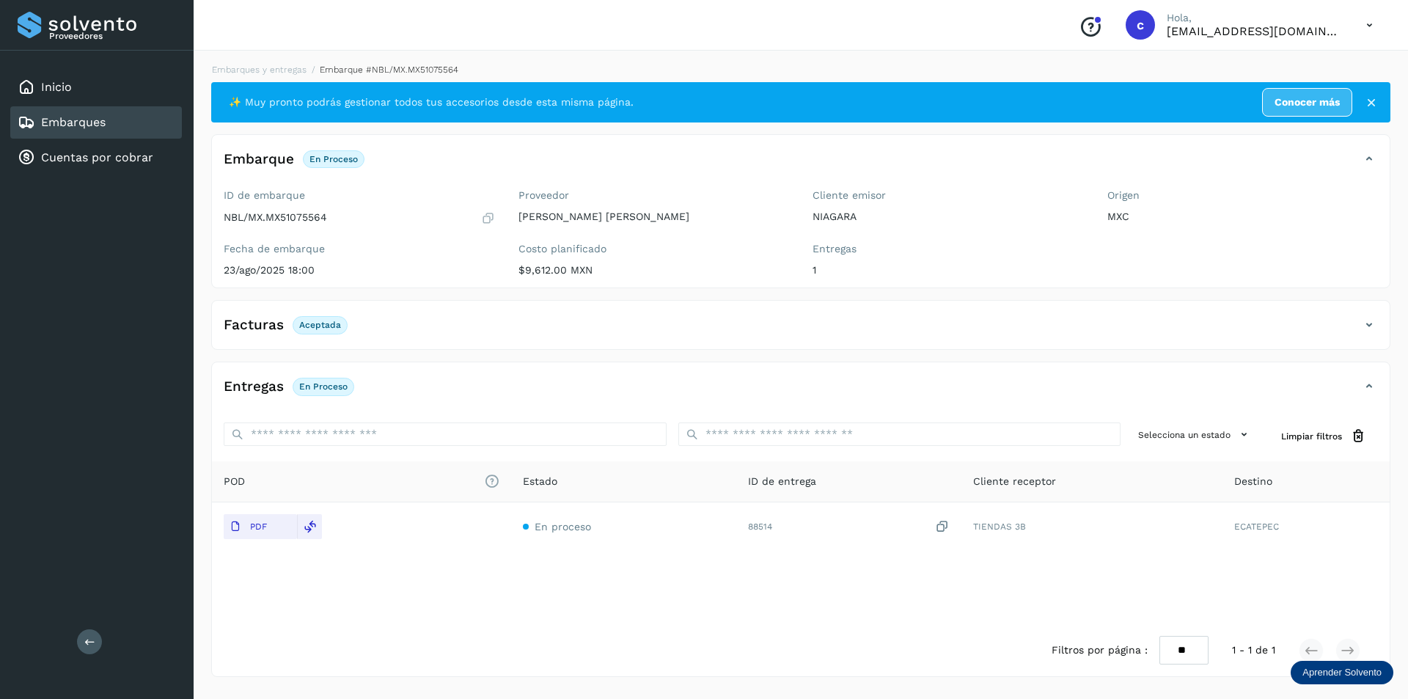
click at [76, 129] on link "Embarques" at bounding box center [73, 122] width 65 height 14
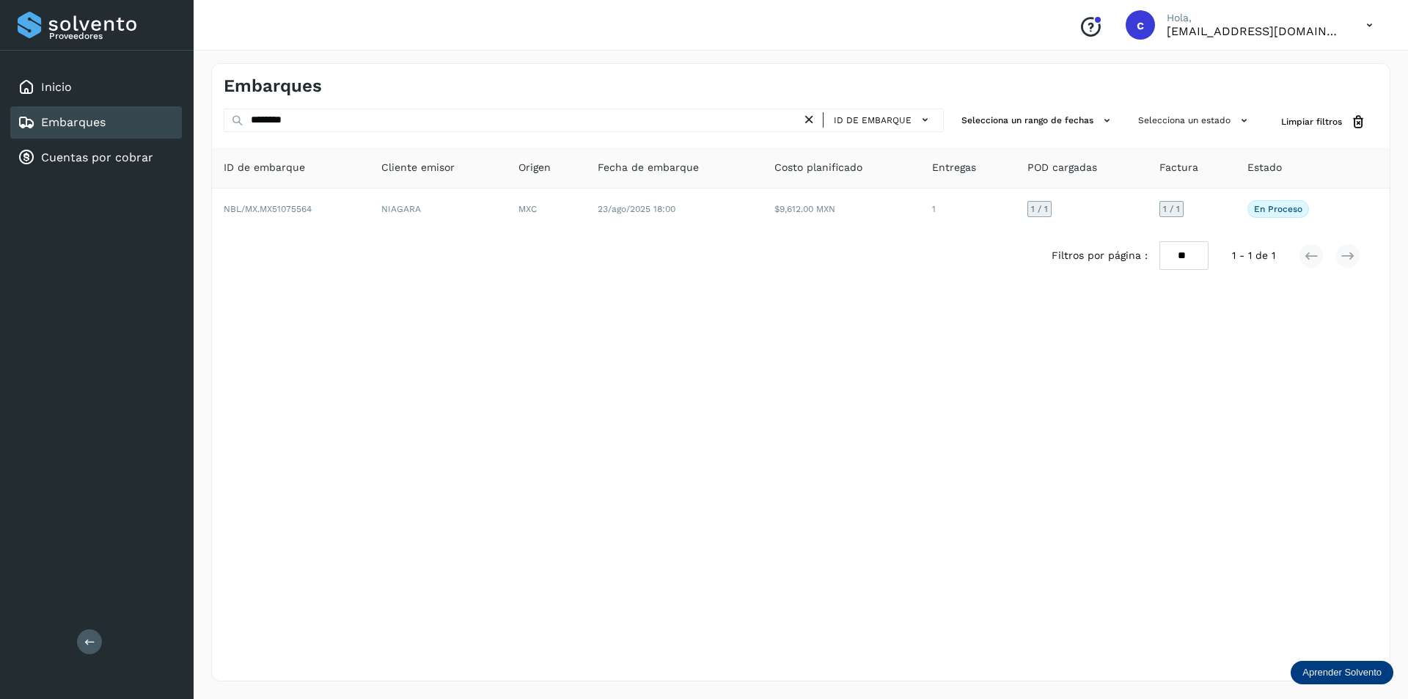
click at [812, 117] on icon at bounding box center [808, 119] width 15 height 15
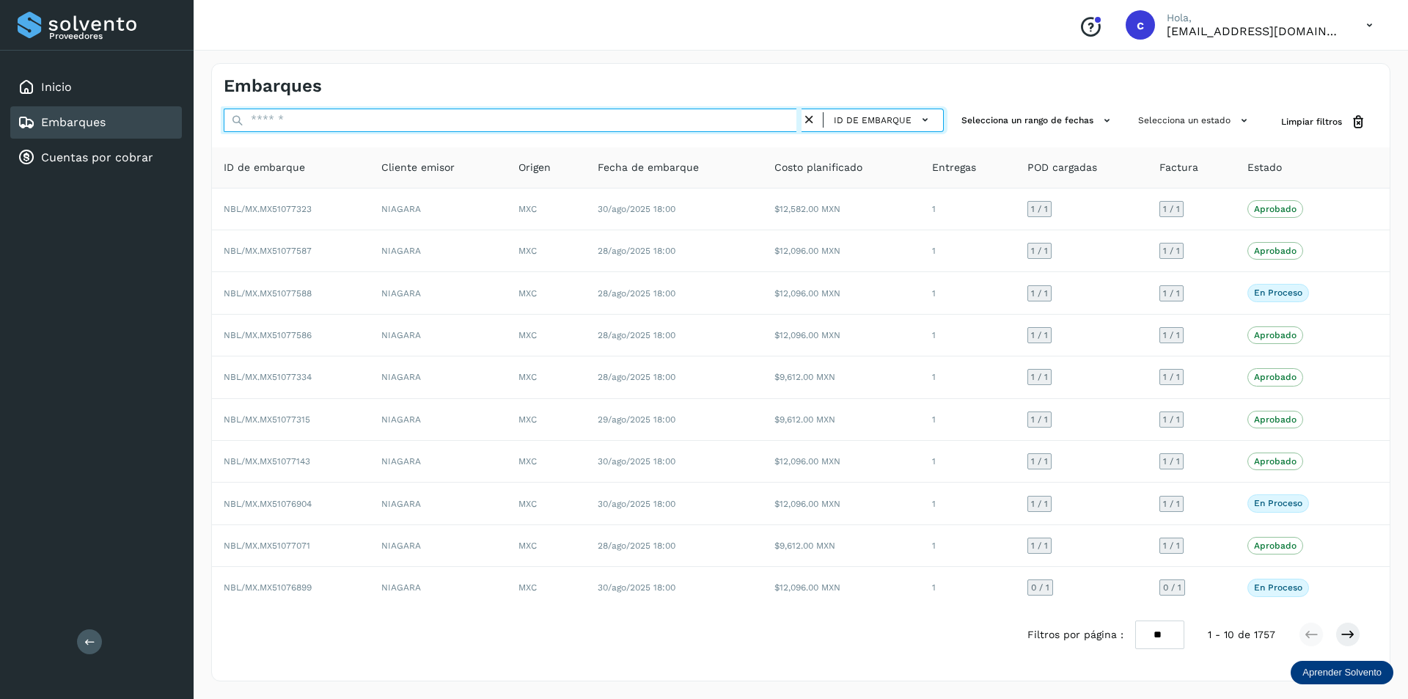
click at [689, 123] on input "text" at bounding box center [513, 120] width 578 height 23
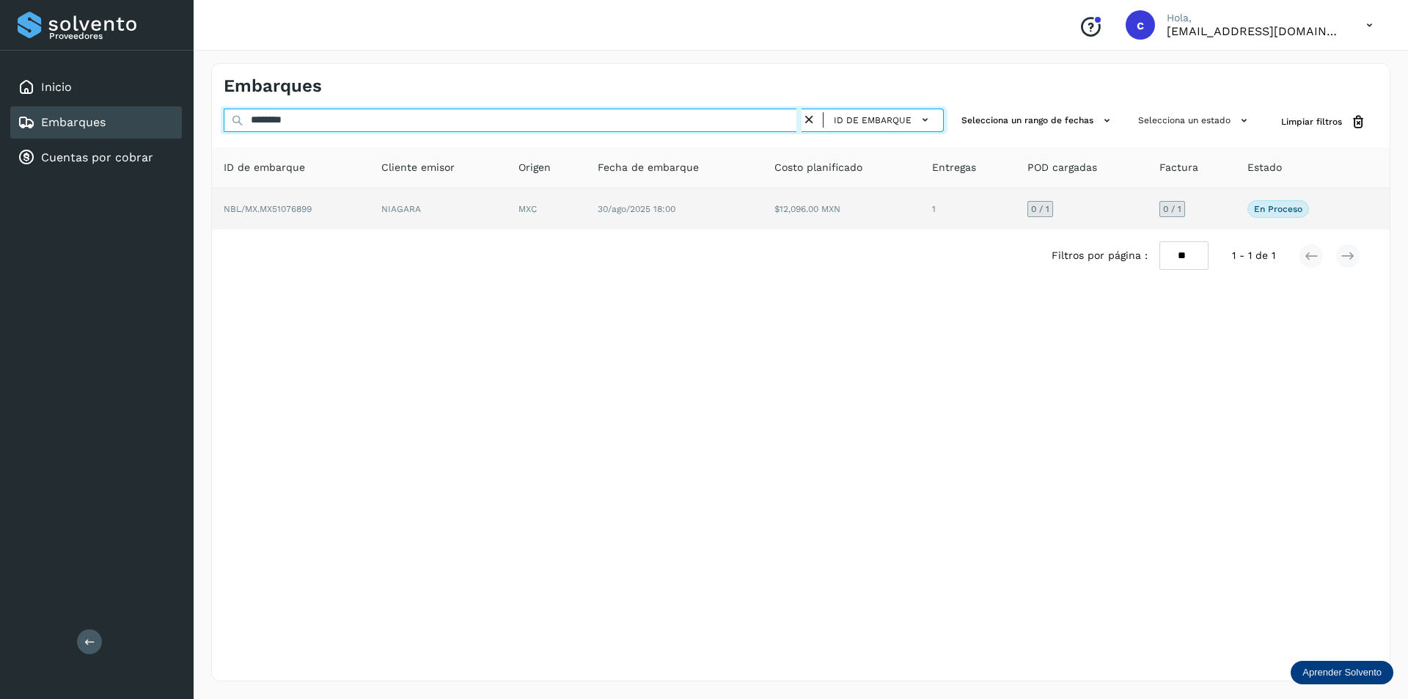
type input "********"
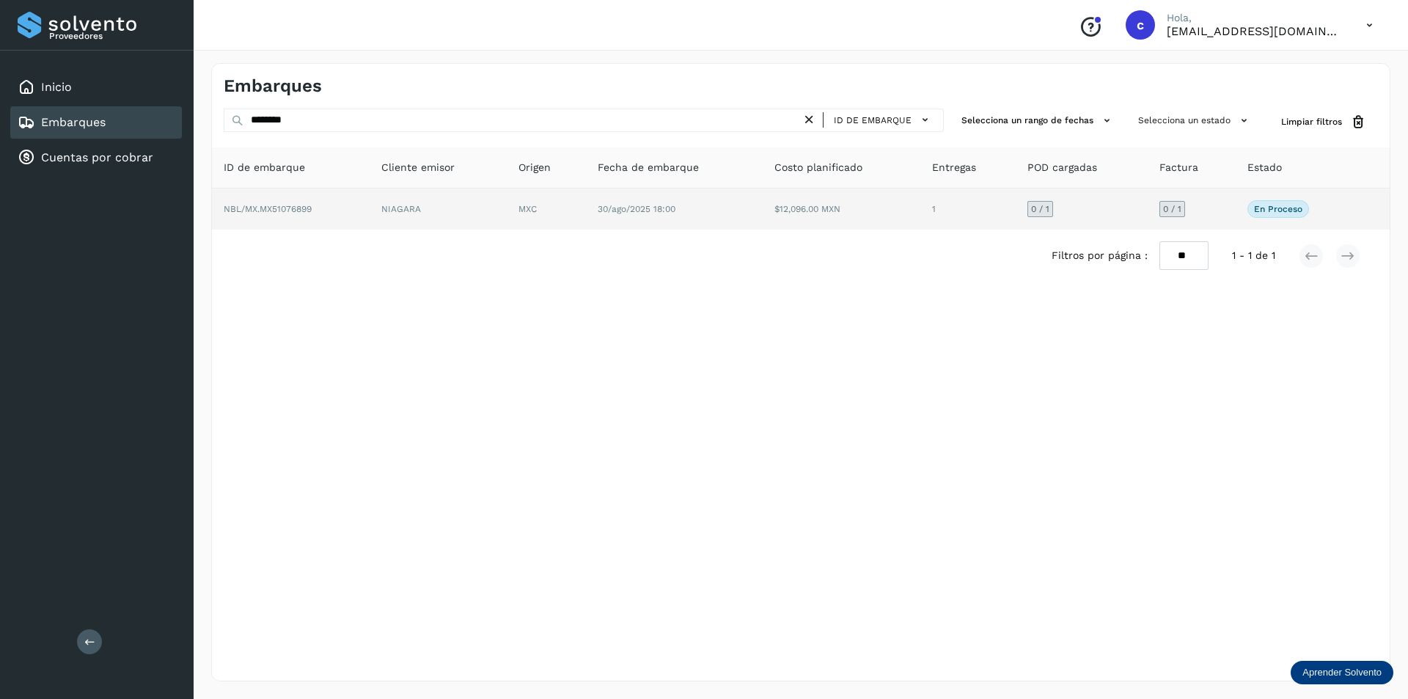
click at [543, 216] on td "MXC" at bounding box center [546, 208] width 79 height 41
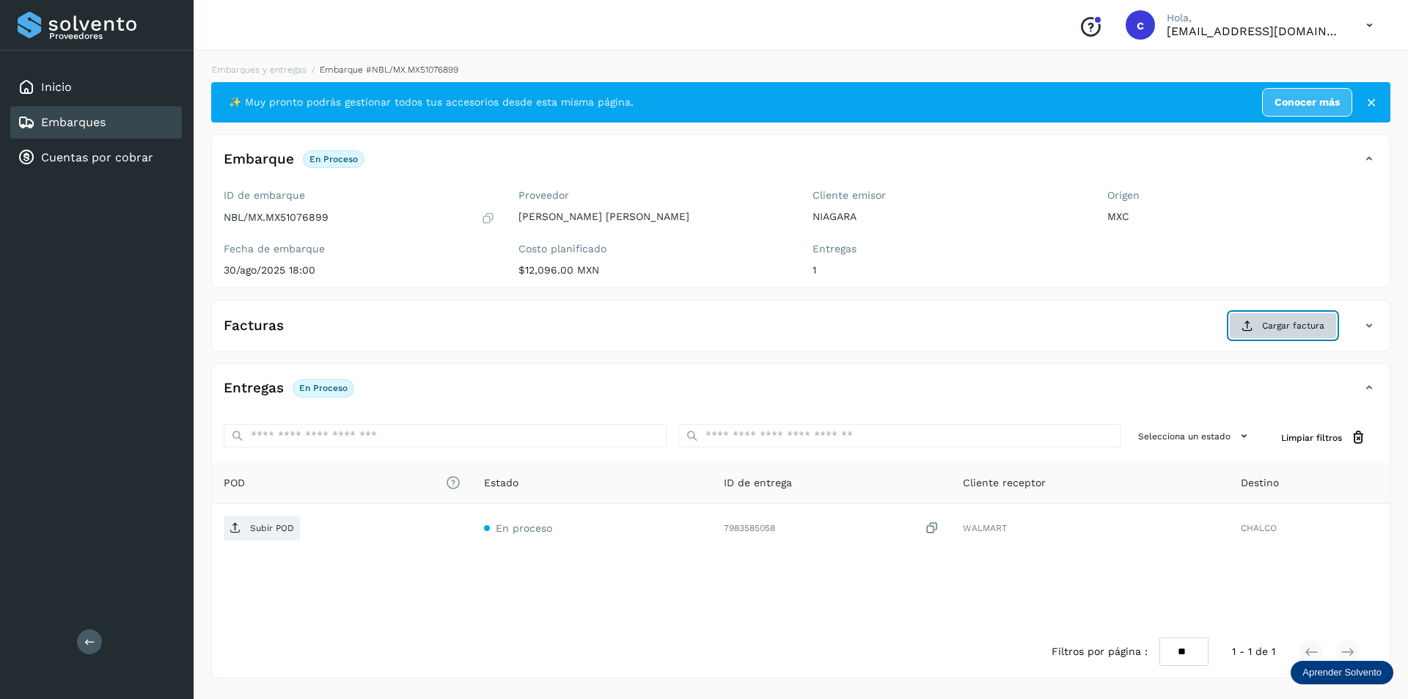
click at [1290, 321] on span "Cargar factura" at bounding box center [1293, 325] width 62 height 13
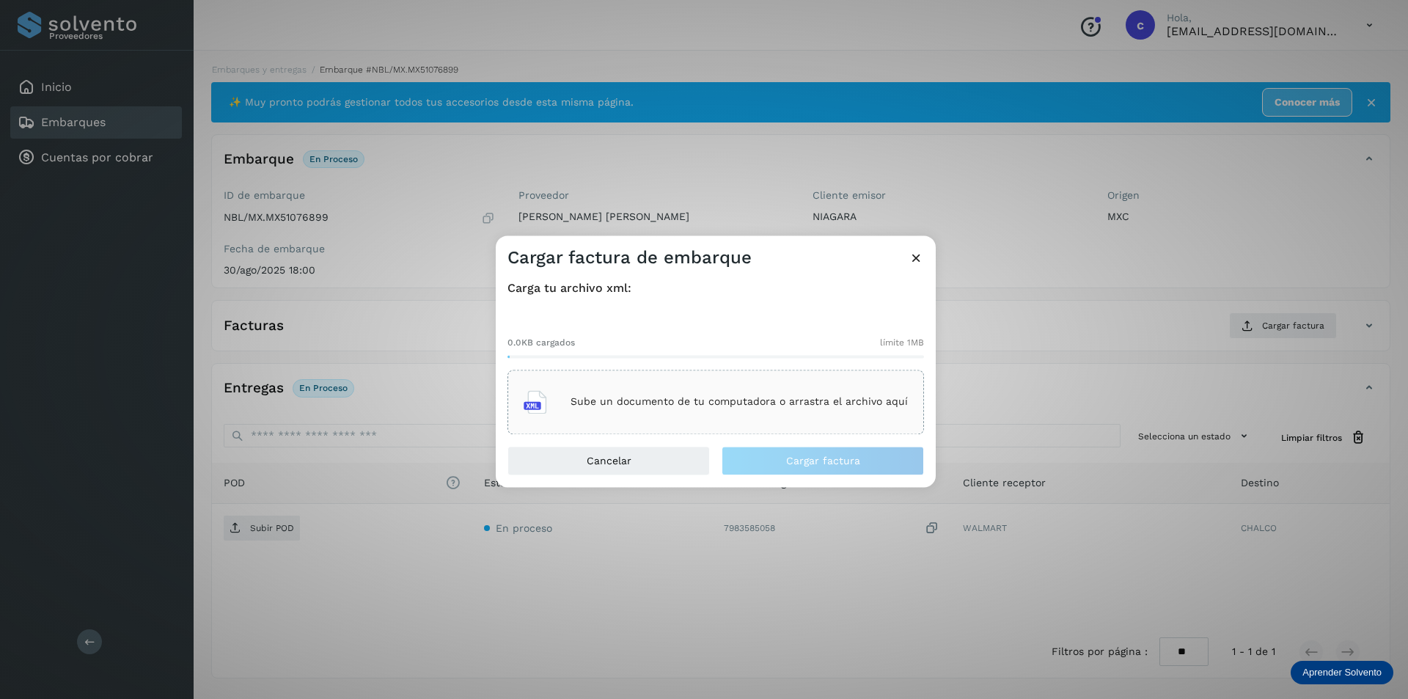
click at [724, 384] on div "Sube un documento de tu computadora o arrastra el archivo aquí" at bounding box center [715, 402] width 384 height 40
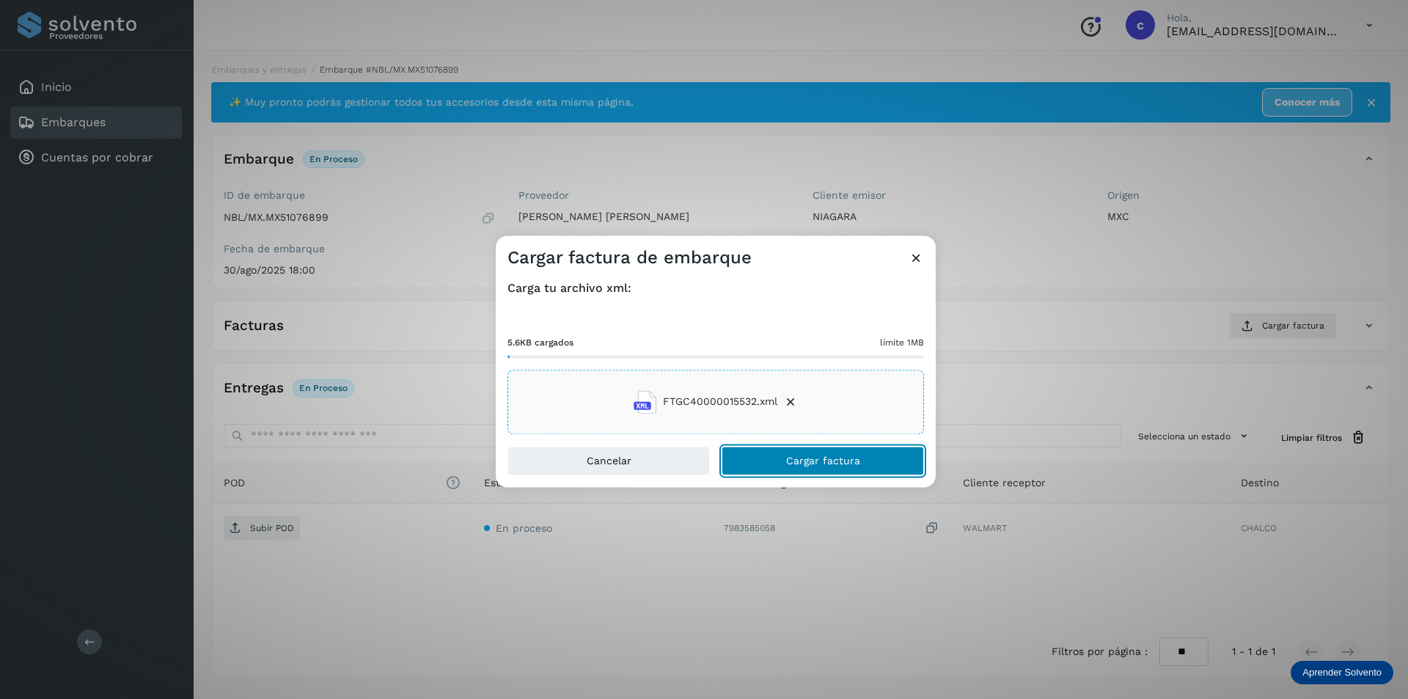
click at [858, 465] on button "Cargar factura" at bounding box center [822, 460] width 202 height 29
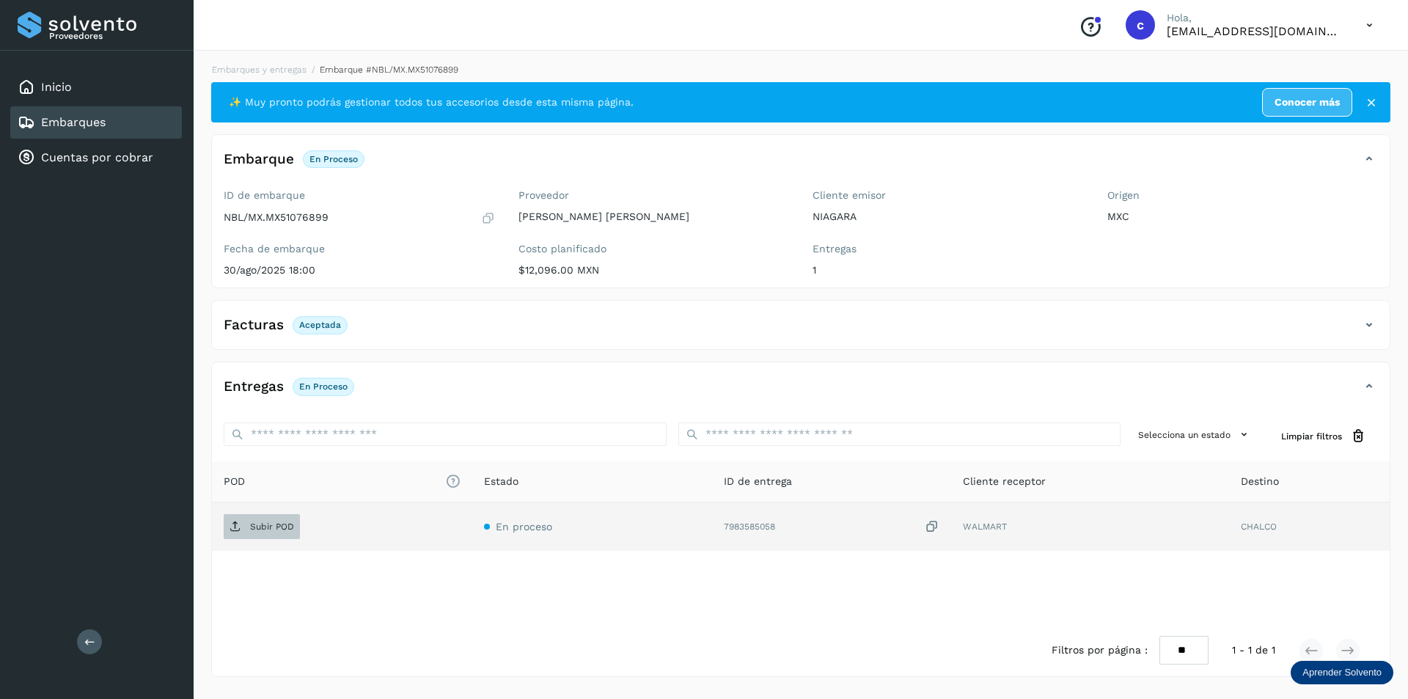
click at [279, 524] on p "Subir POD" at bounding box center [272, 526] width 44 height 10
click at [257, 521] on p "PDF" at bounding box center [258, 526] width 17 height 10
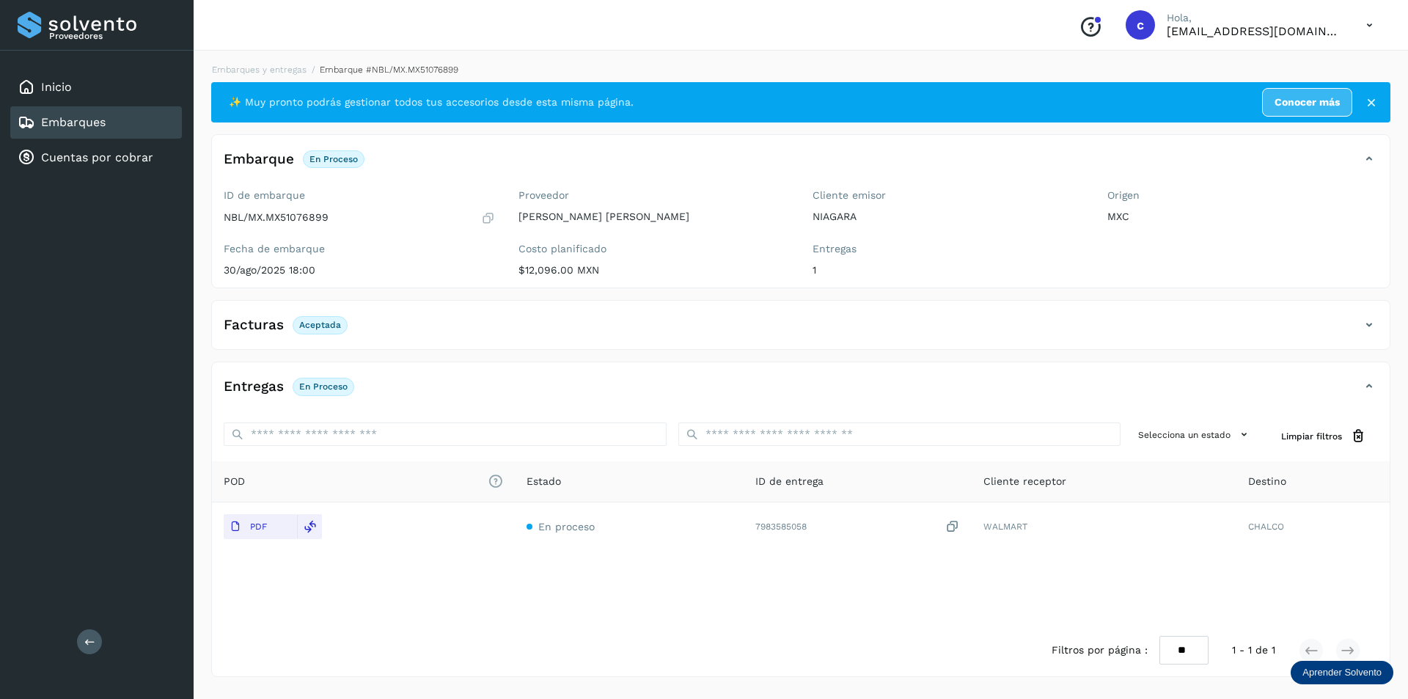
click at [115, 130] on div "Embarques" at bounding box center [96, 122] width 172 height 32
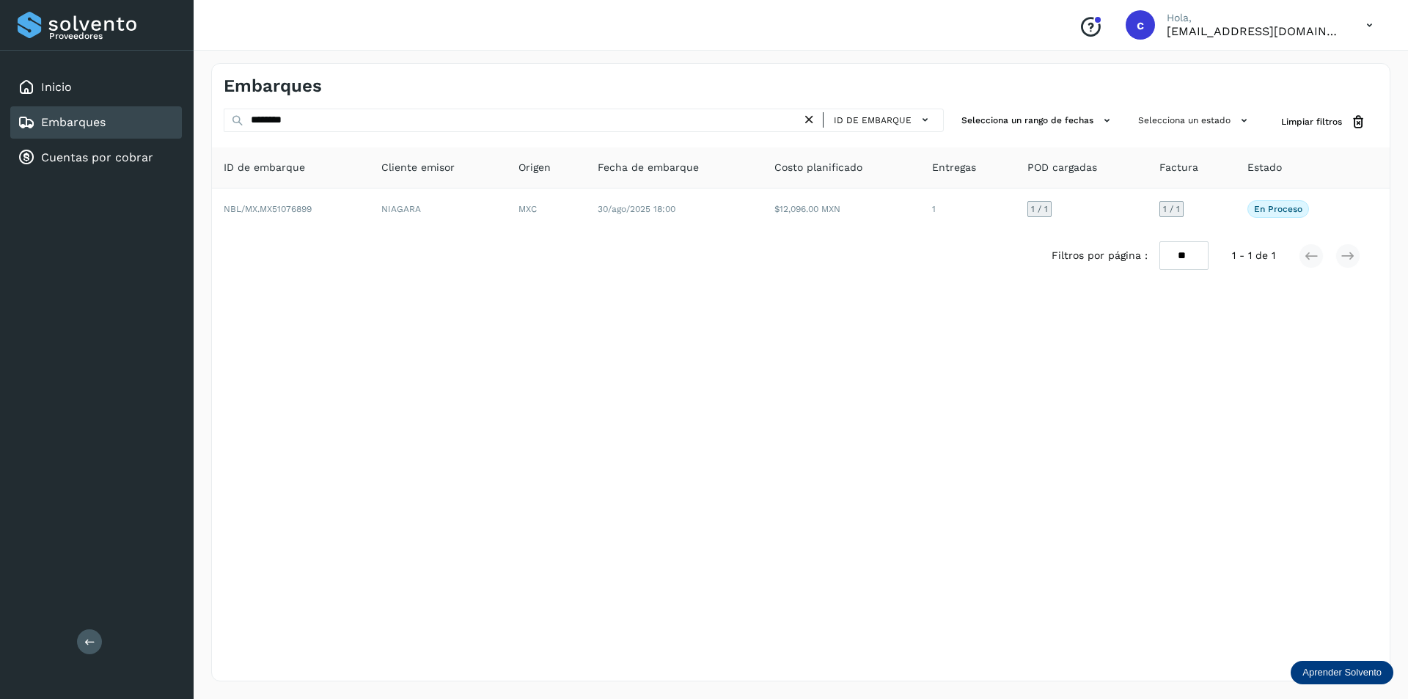
click at [115, 130] on div "Embarques" at bounding box center [96, 122] width 172 height 32
click at [809, 122] on icon at bounding box center [808, 119] width 15 height 15
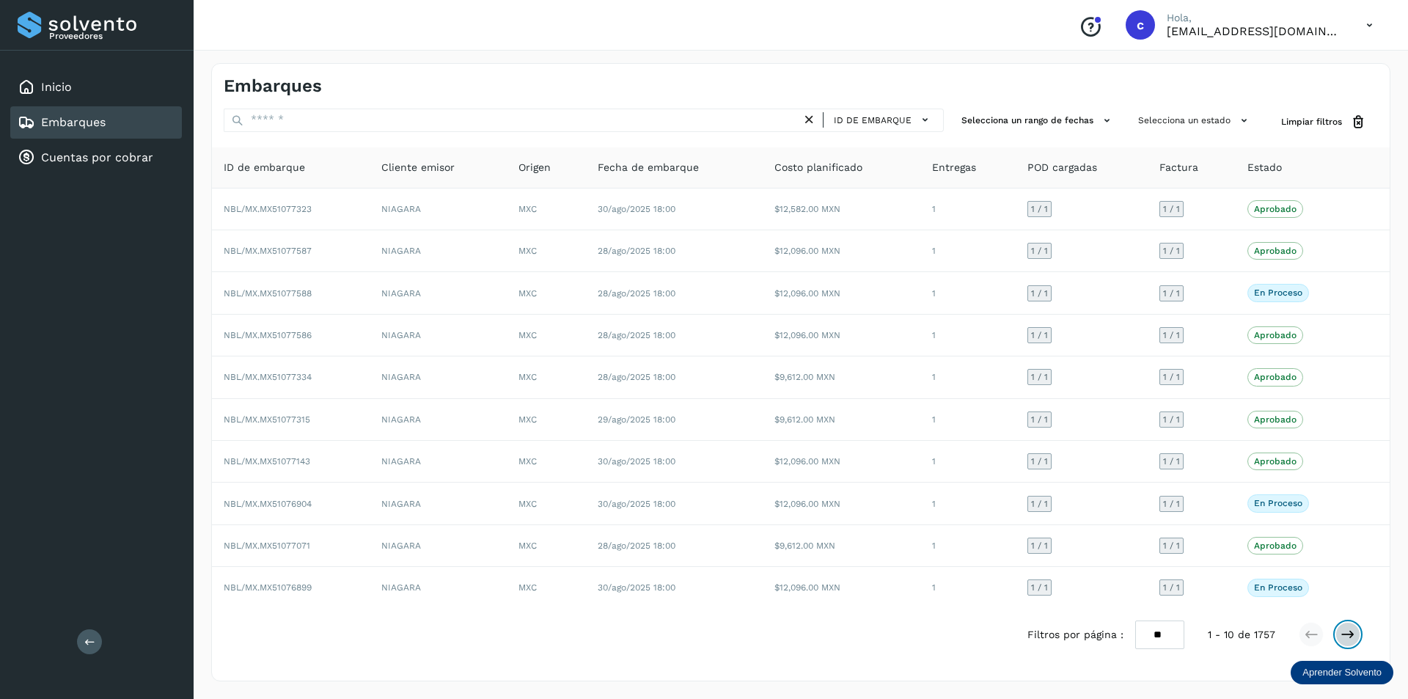
click at [1356, 633] on button at bounding box center [1347, 634] width 25 height 25
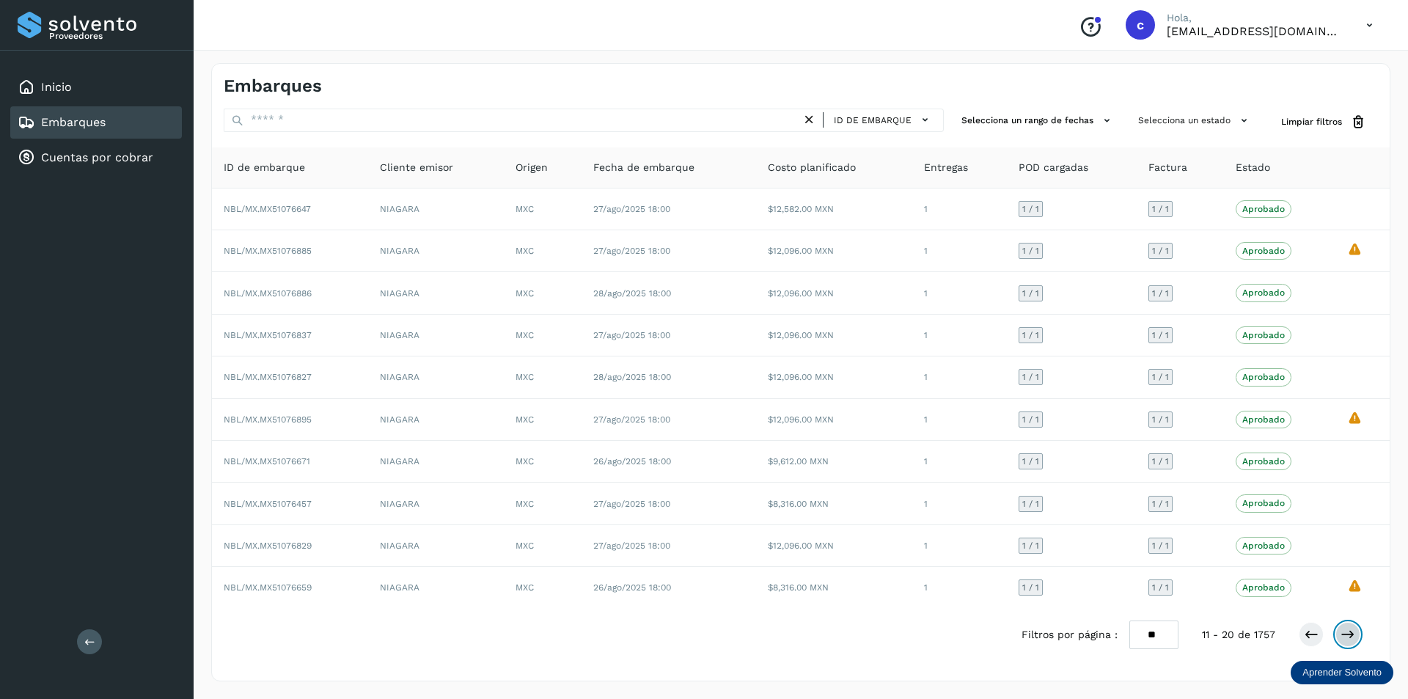
click at [1353, 632] on icon at bounding box center [1347, 634] width 15 height 15
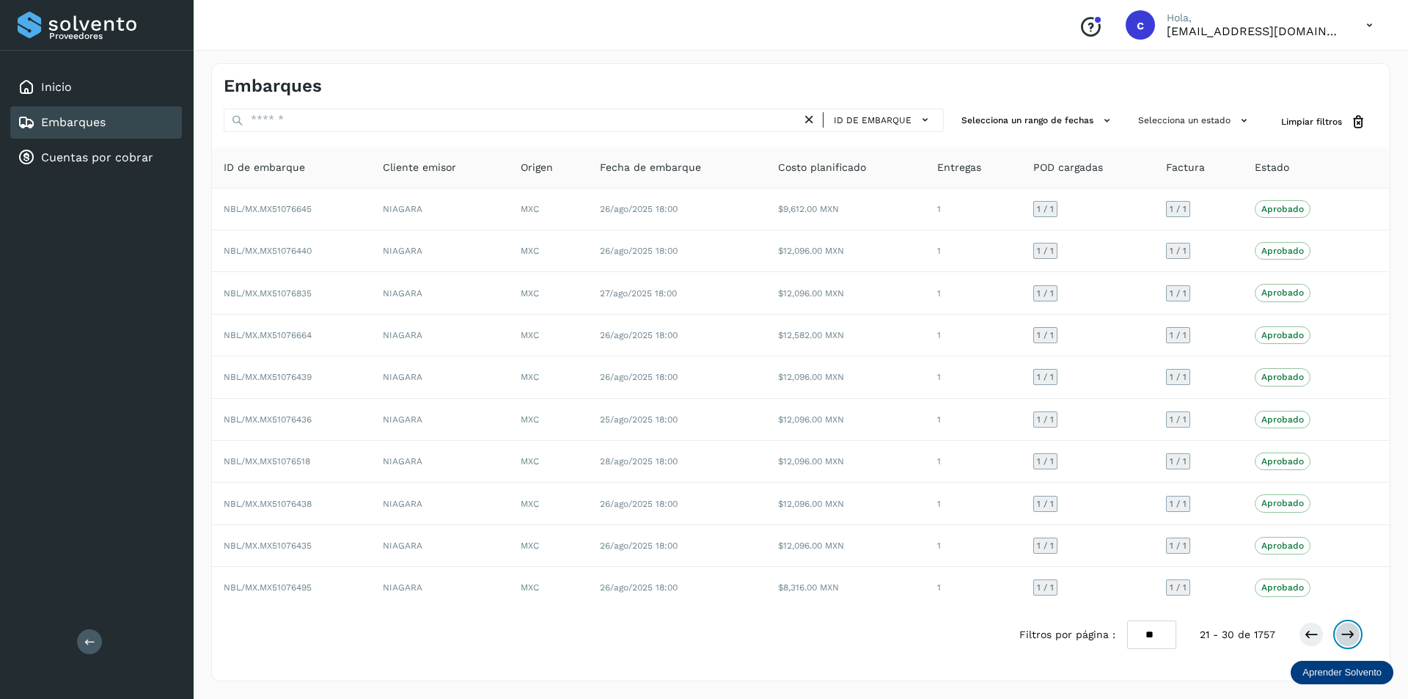
click at [1345, 626] on button at bounding box center [1347, 634] width 25 height 25
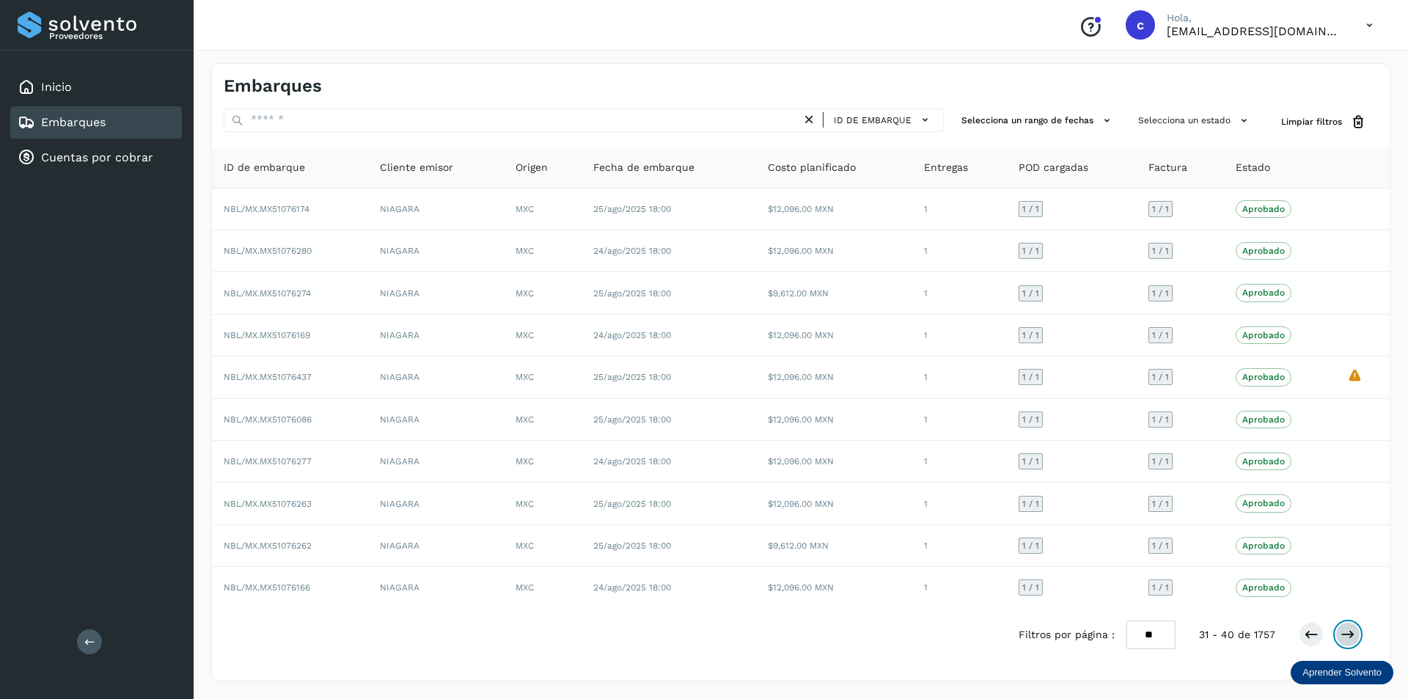
click at [1342, 633] on icon at bounding box center [1347, 634] width 15 height 15
click at [1355, 633] on button at bounding box center [1347, 634] width 25 height 25
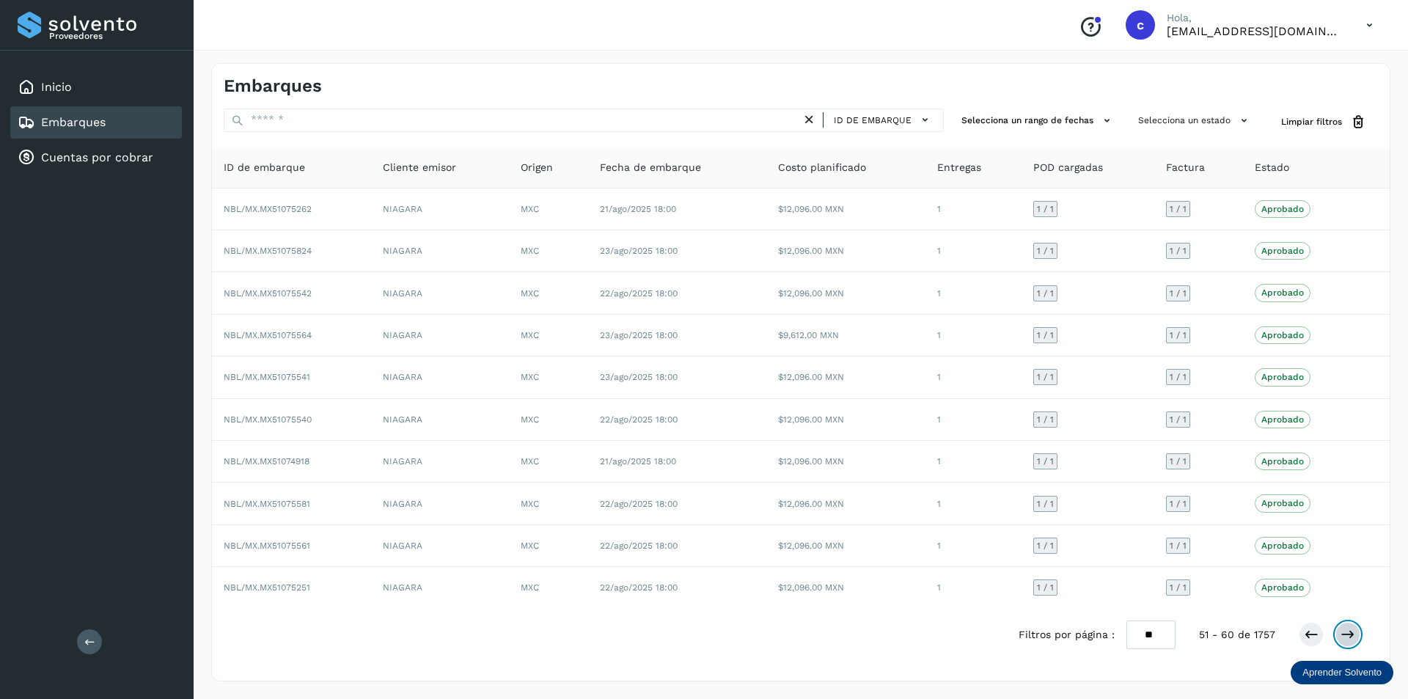
click at [1352, 632] on icon at bounding box center [1347, 634] width 15 height 15
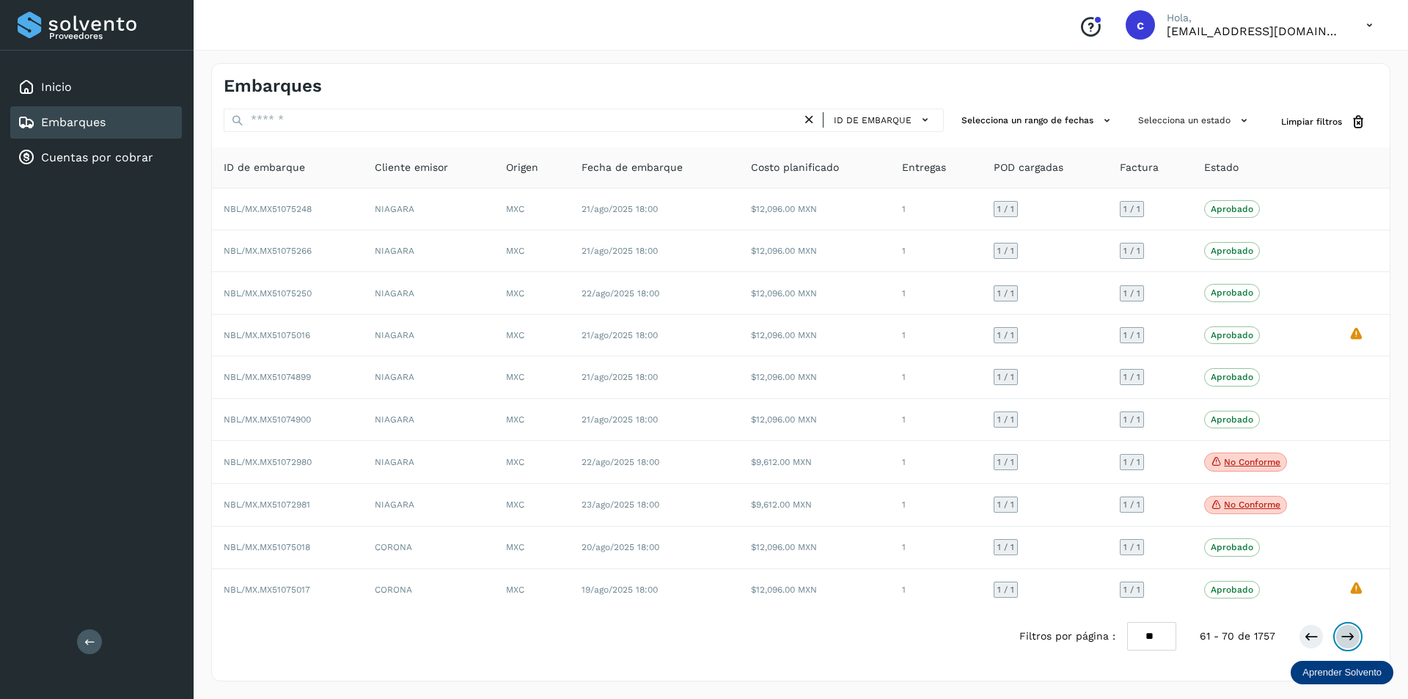
click at [1343, 635] on icon at bounding box center [1347, 636] width 15 height 15
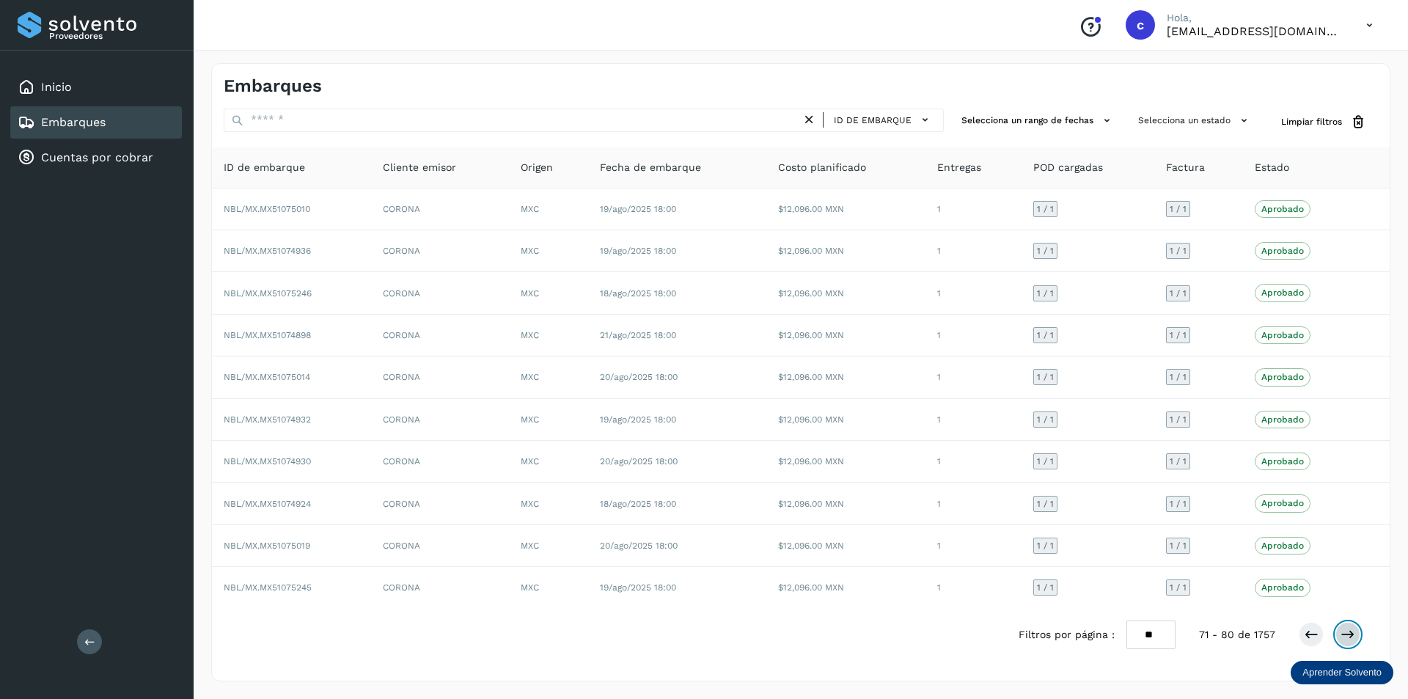
click at [1352, 634] on icon at bounding box center [1347, 634] width 15 height 15
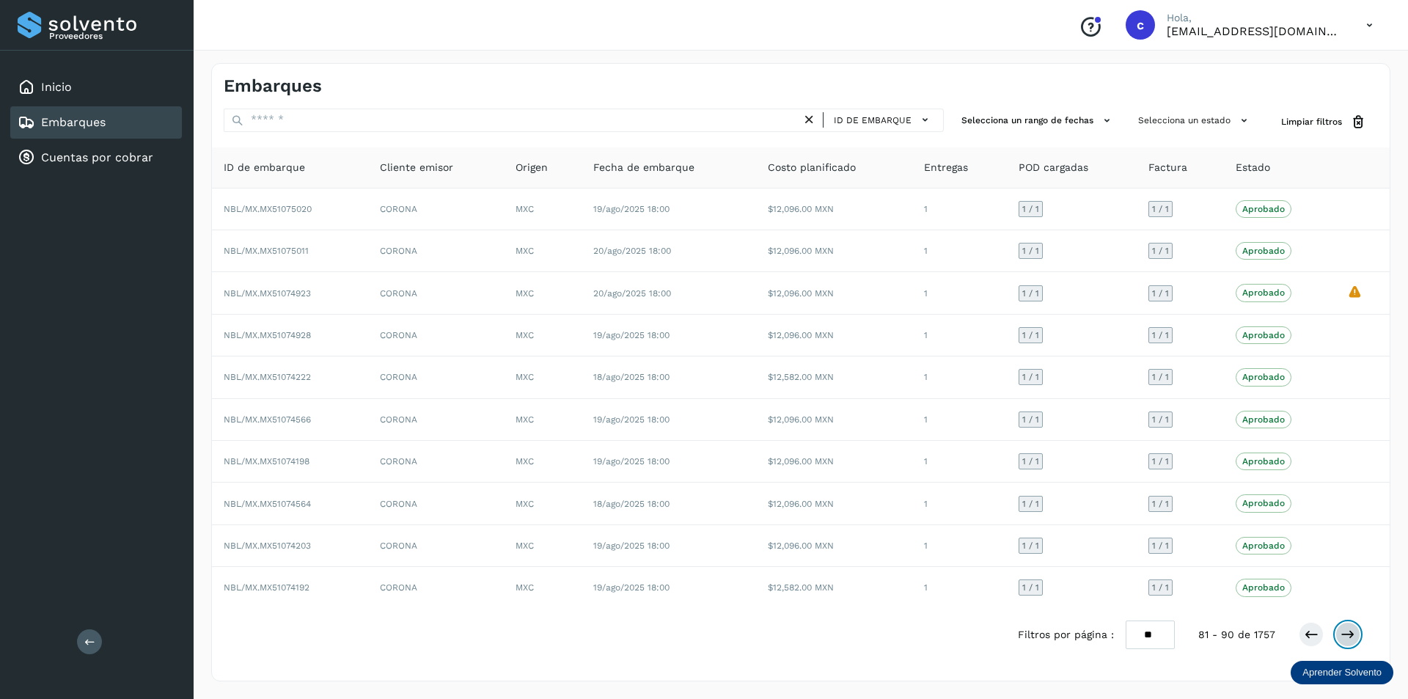
click at [1355, 633] on button at bounding box center [1347, 634] width 25 height 25
click at [1346, 625] on button at bounding box center [1347, 634] width 25 height 25
click at [1355, 627] on button at bounding box center [1347, 634] width 25 height 25
click at [1341, 633] on icon at bounding box center [1347, 634] width 15 height 15
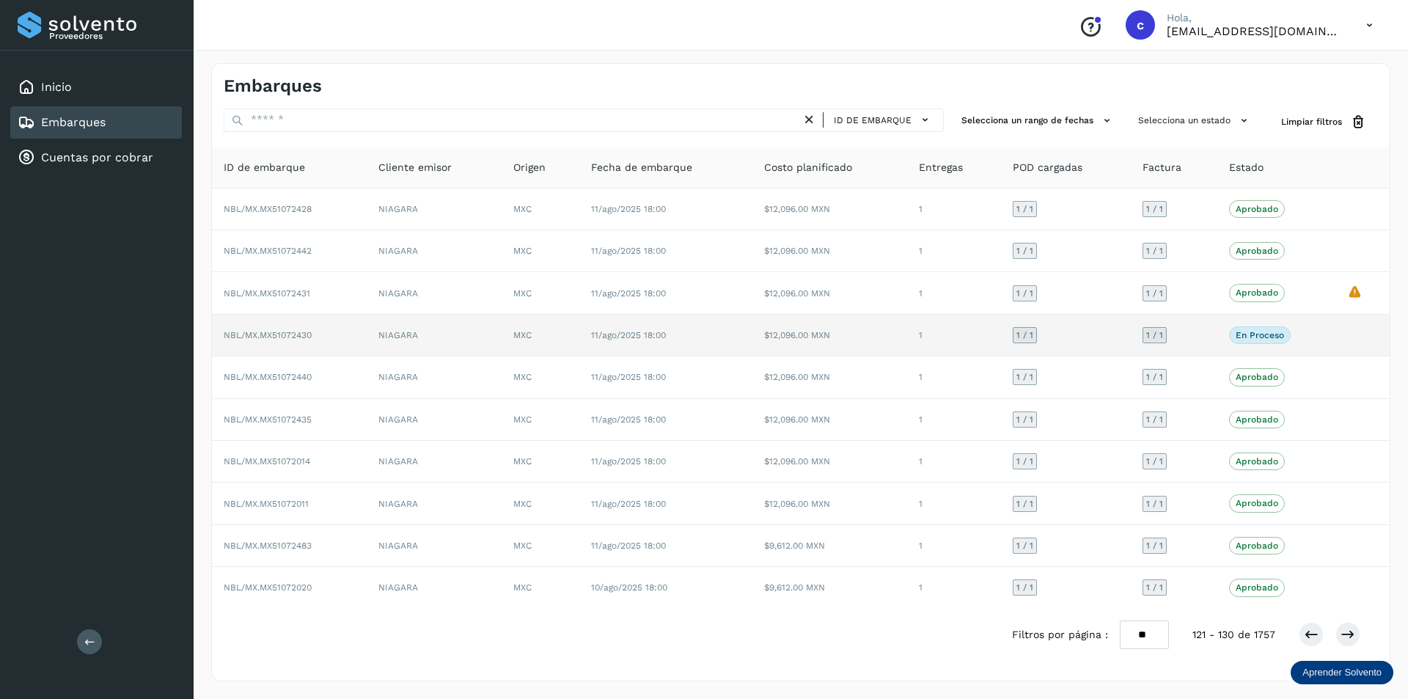
click at [1141, 340] on td "1 / 1" at bounding box center [1173, 336] width 87 height 42
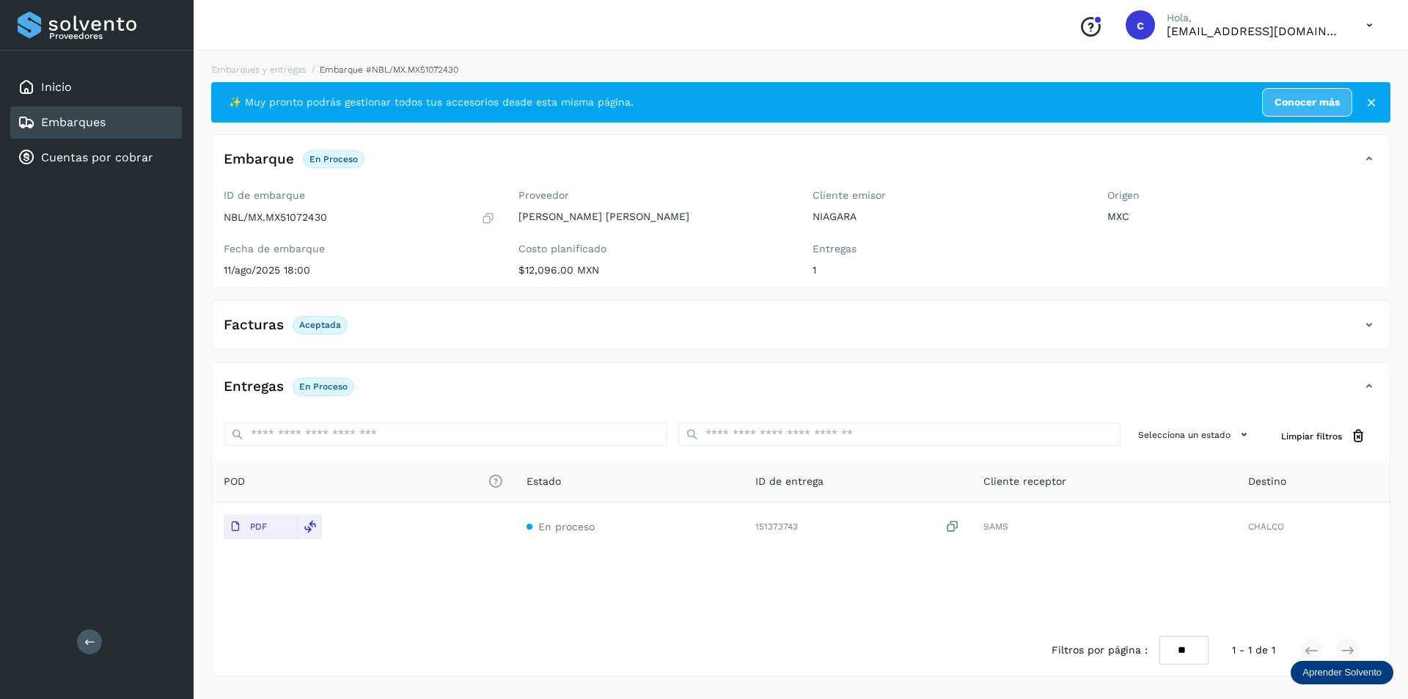
click at [327, 335] on div "Facturas Aceptada" at bounding box center [786, 324] width 1148 height 25
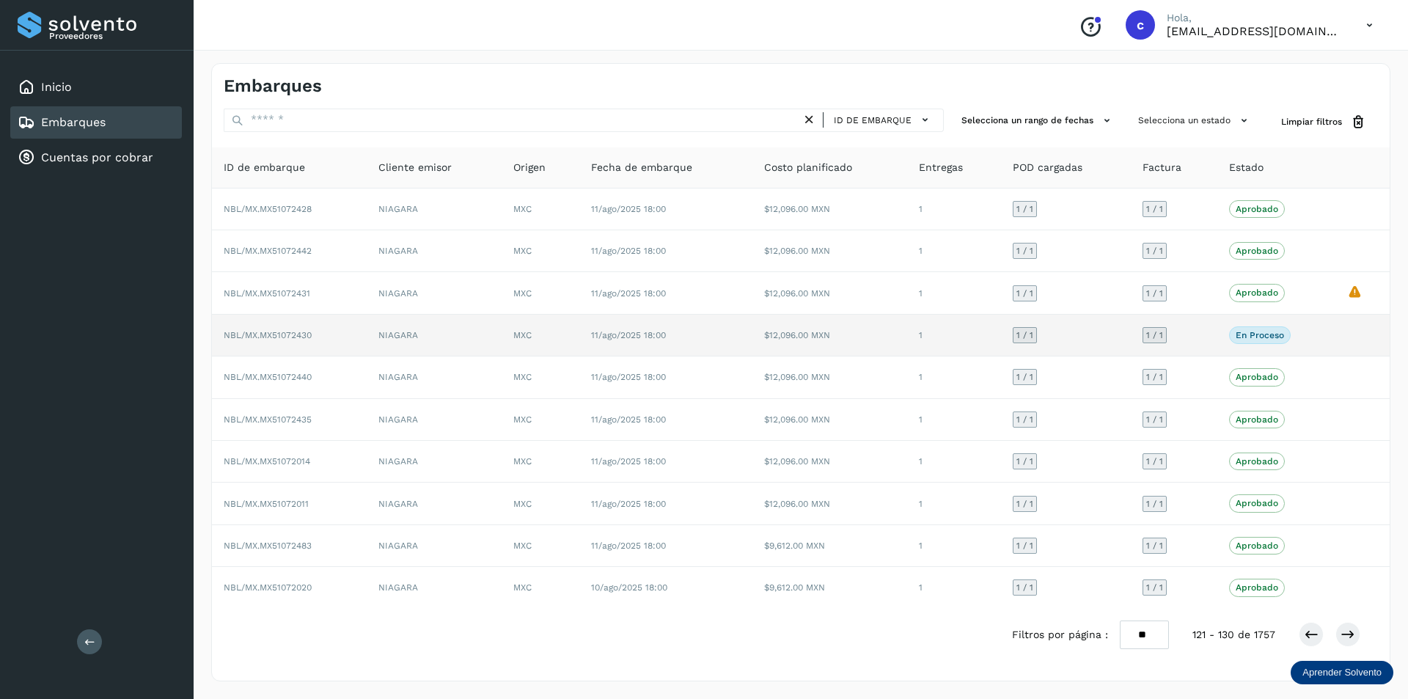
click at [993, 343] on td "1" at bounding box center [954, 336] width 94 height 42
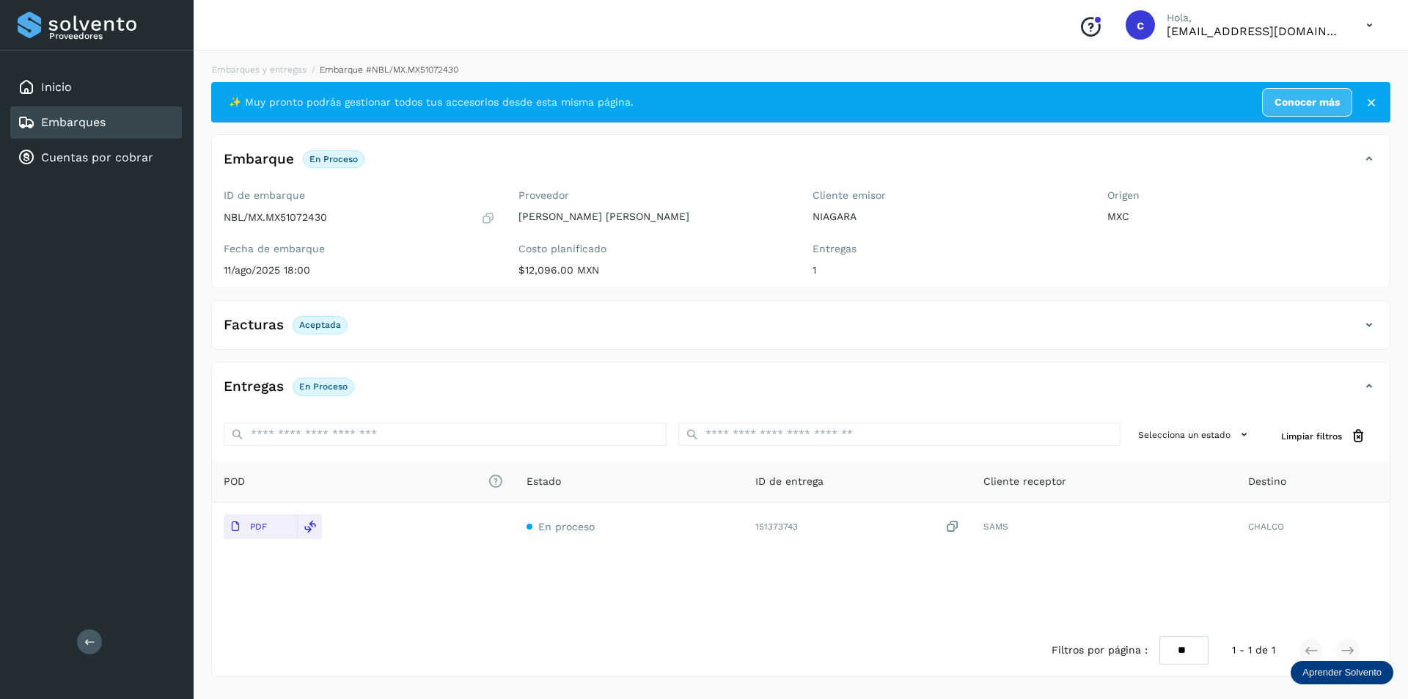
click at [1362, 323] on icon at bounding box center [1369, 325] width 18 height 18
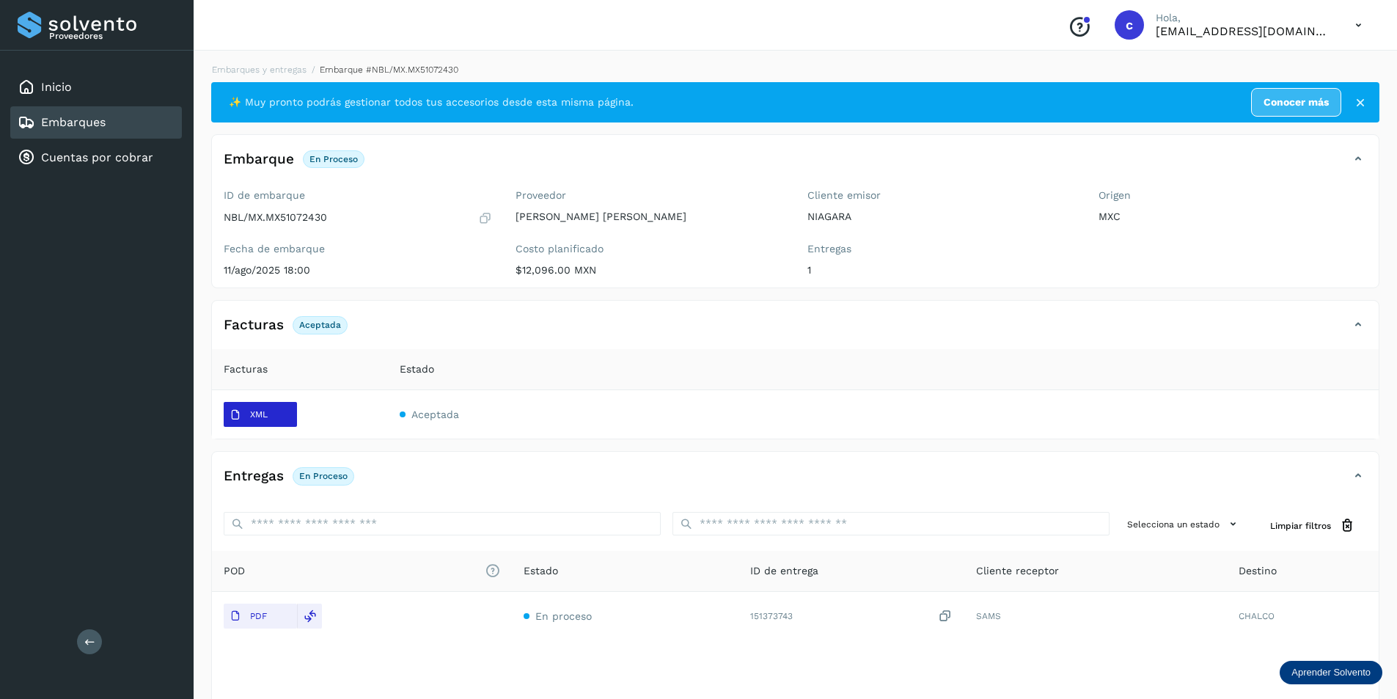
click at [248, 421] on span "XML" at bounding box center [249, 414] width 50 height 23
click at [128, 129] on div "Embarques" at bounding box center [96, 122] width 172 height 32
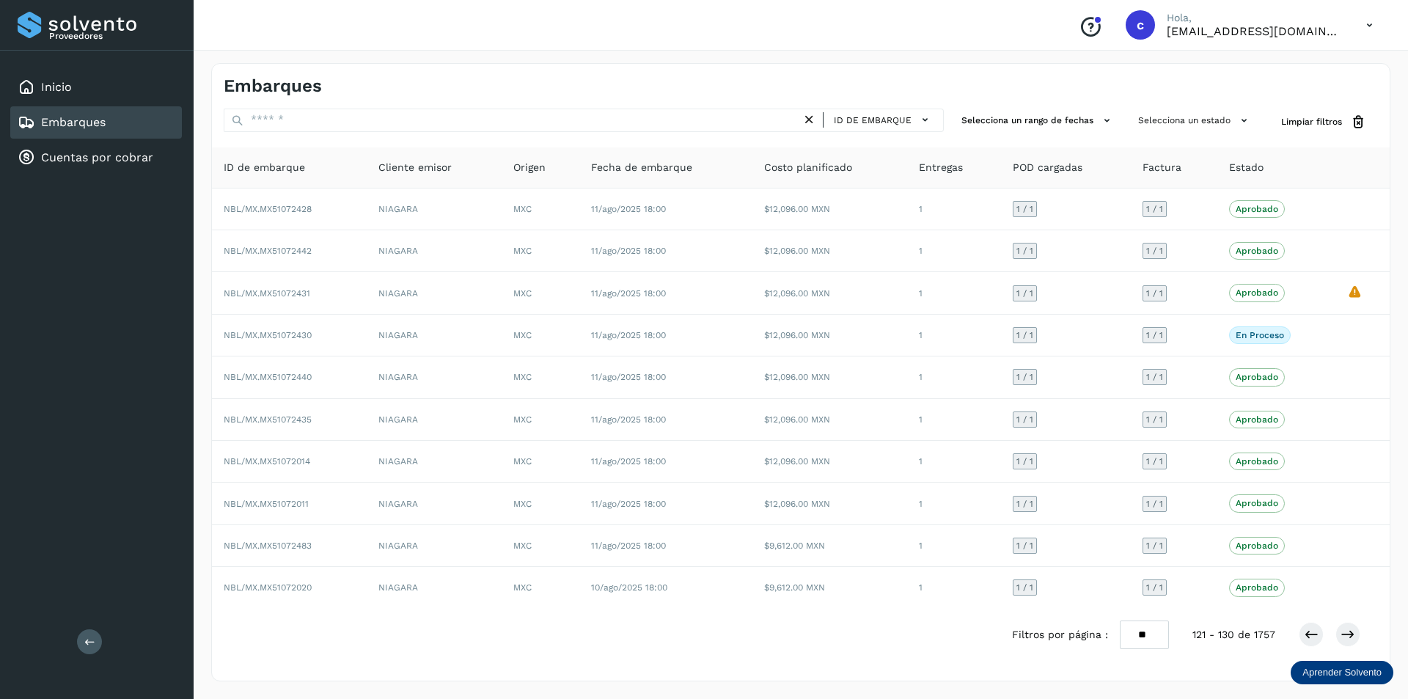
click at [1354, 31] on icon at bounding box center [1369, 25] width 30 height 30
click at [1290, 73] on div "Cerrar sesión" at bounding box center [1296, 66] width 174 height 28
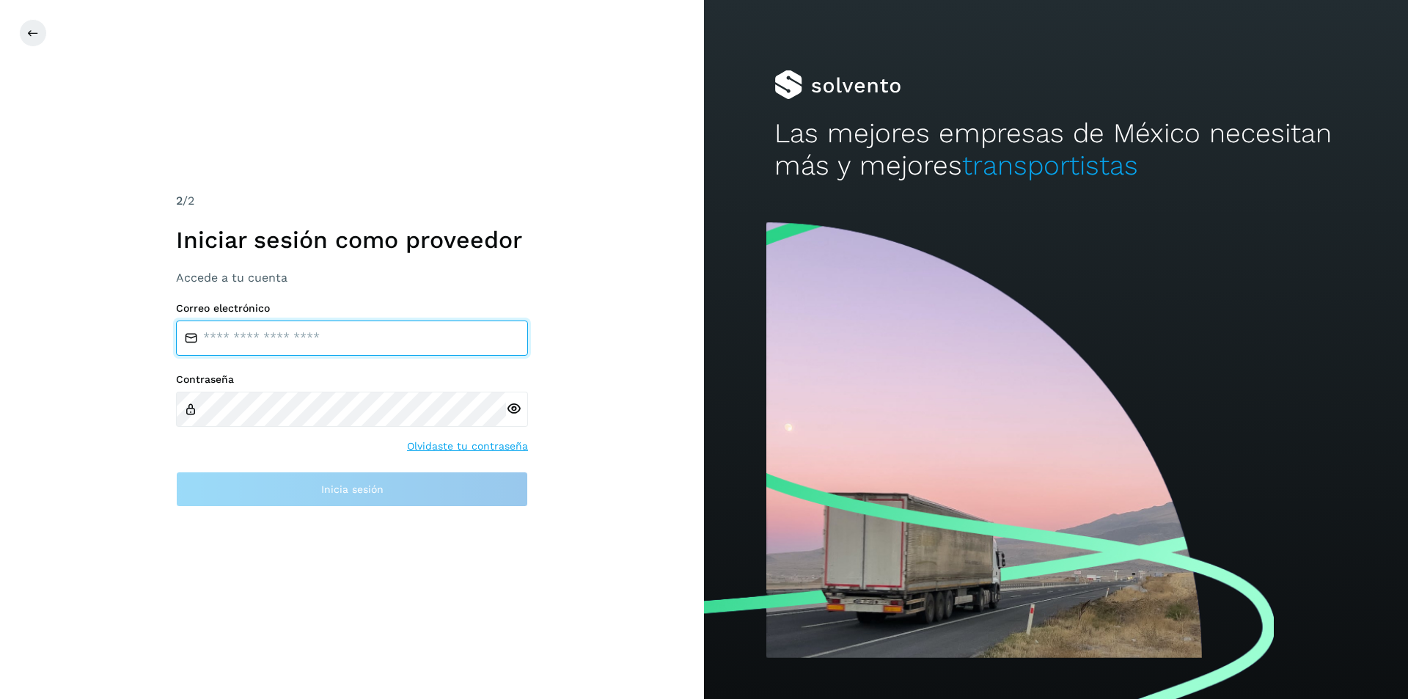
type input "**********"
